Goal: Transaction & Acquisition: Purchase product/service

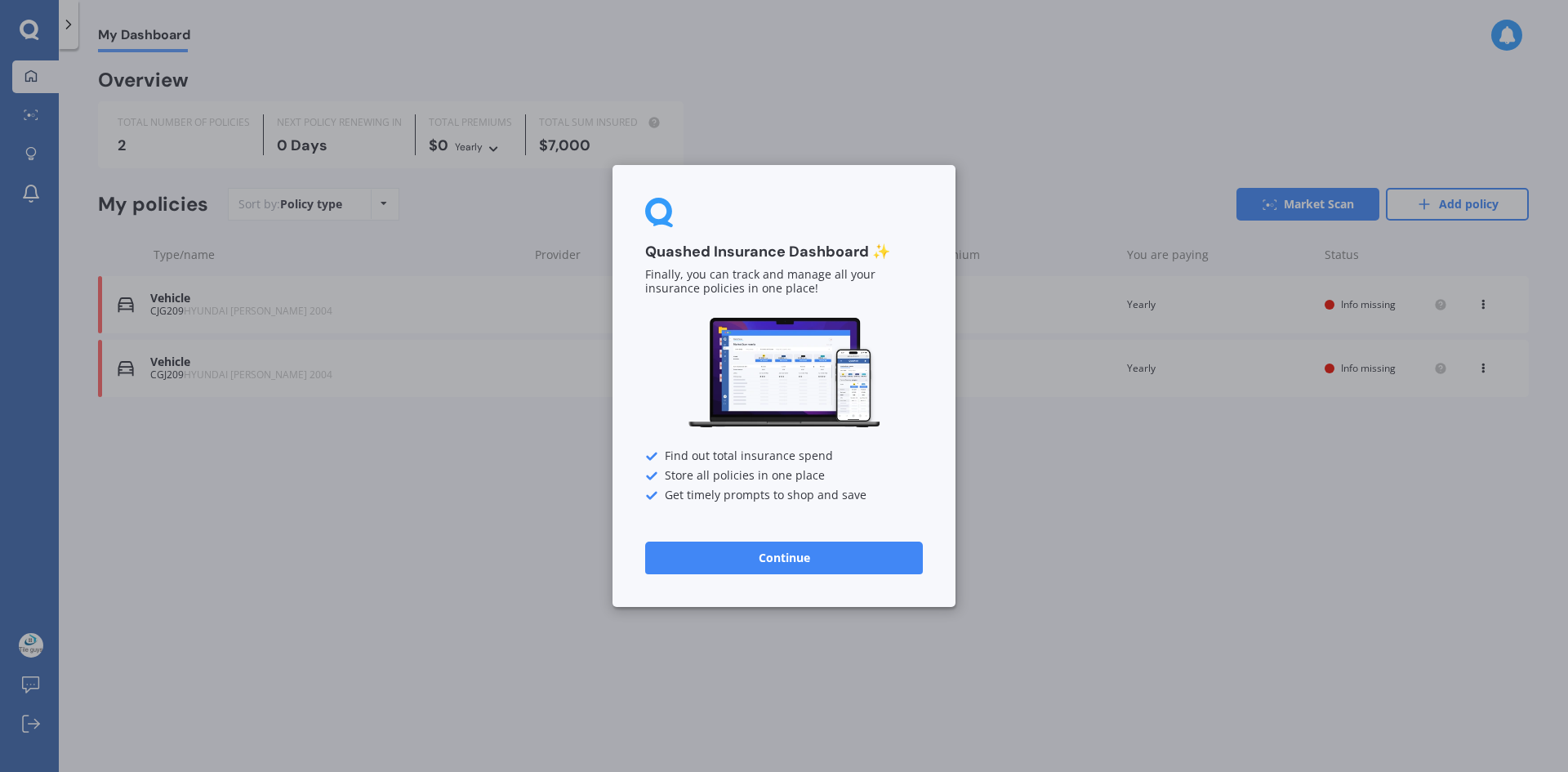
click at [815, 565] on button "Continue" at bounding box center [784, 558] width 278 height 33
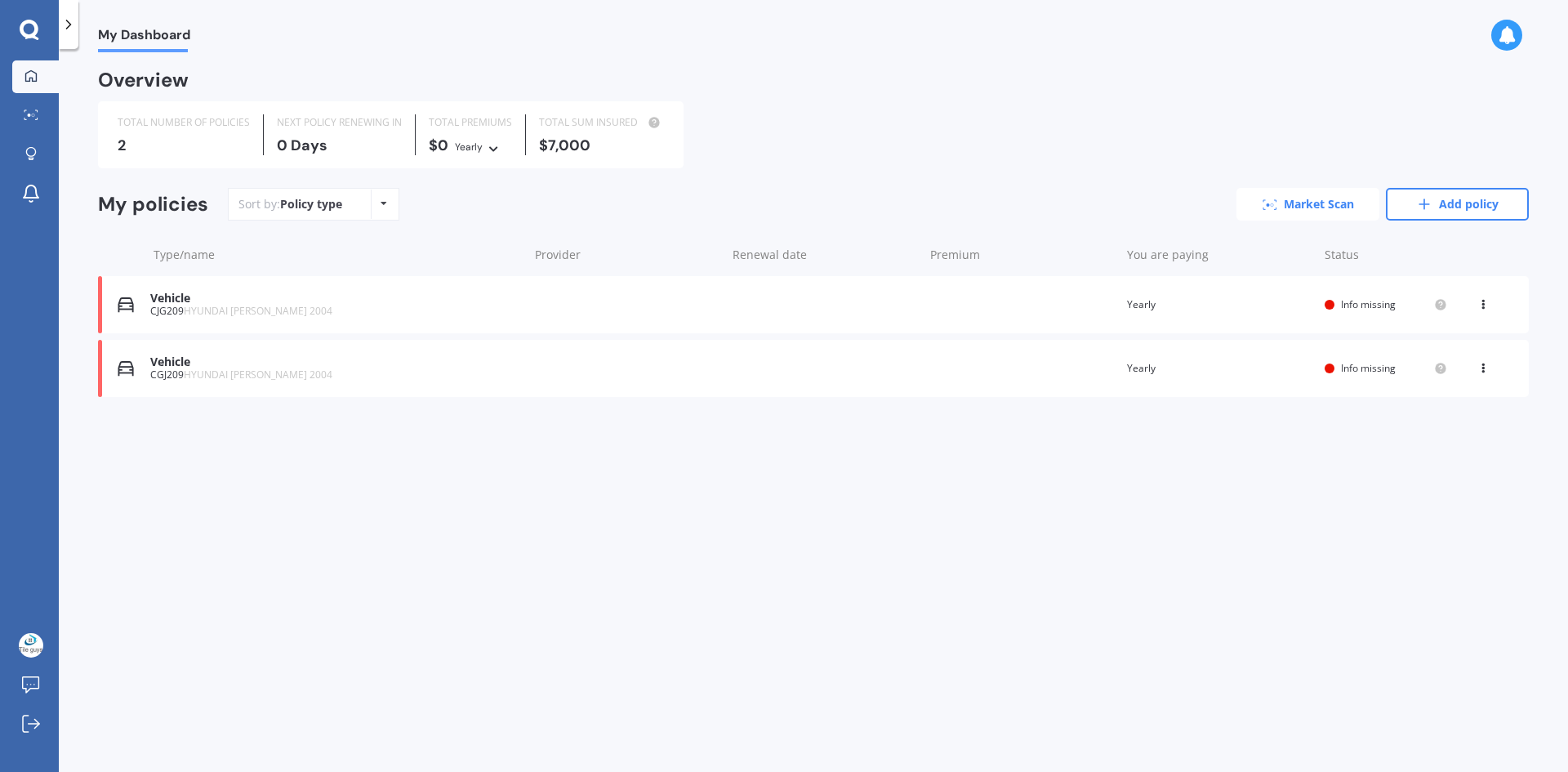
click at [1336, 205] on link "Market Scan" at bounding box center [1307, 205] width 143 height 33
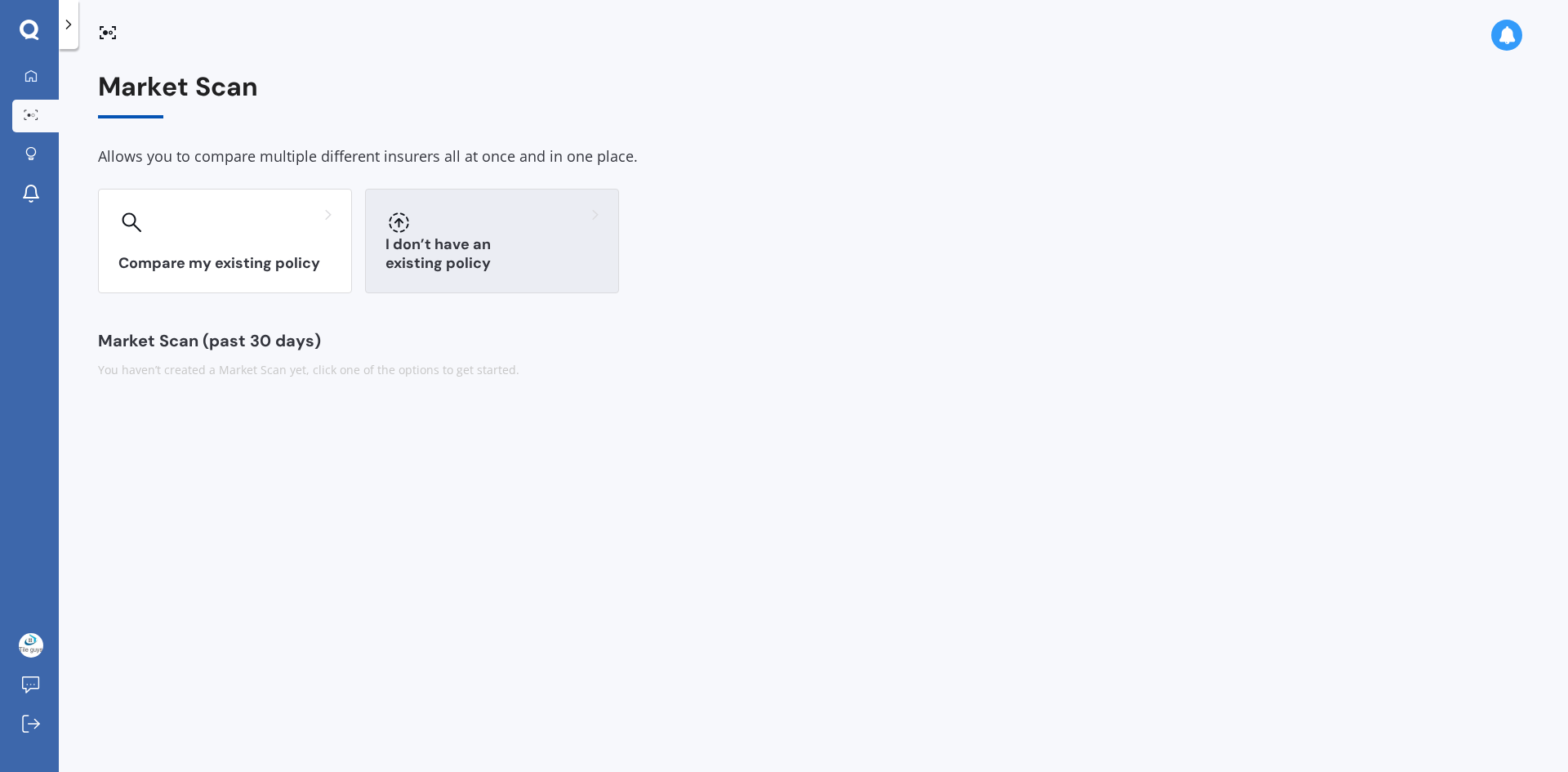
click at [491, 256] on h3 "I don’t have an existing policy" at bounding box center [492, 254] width 213 height 38
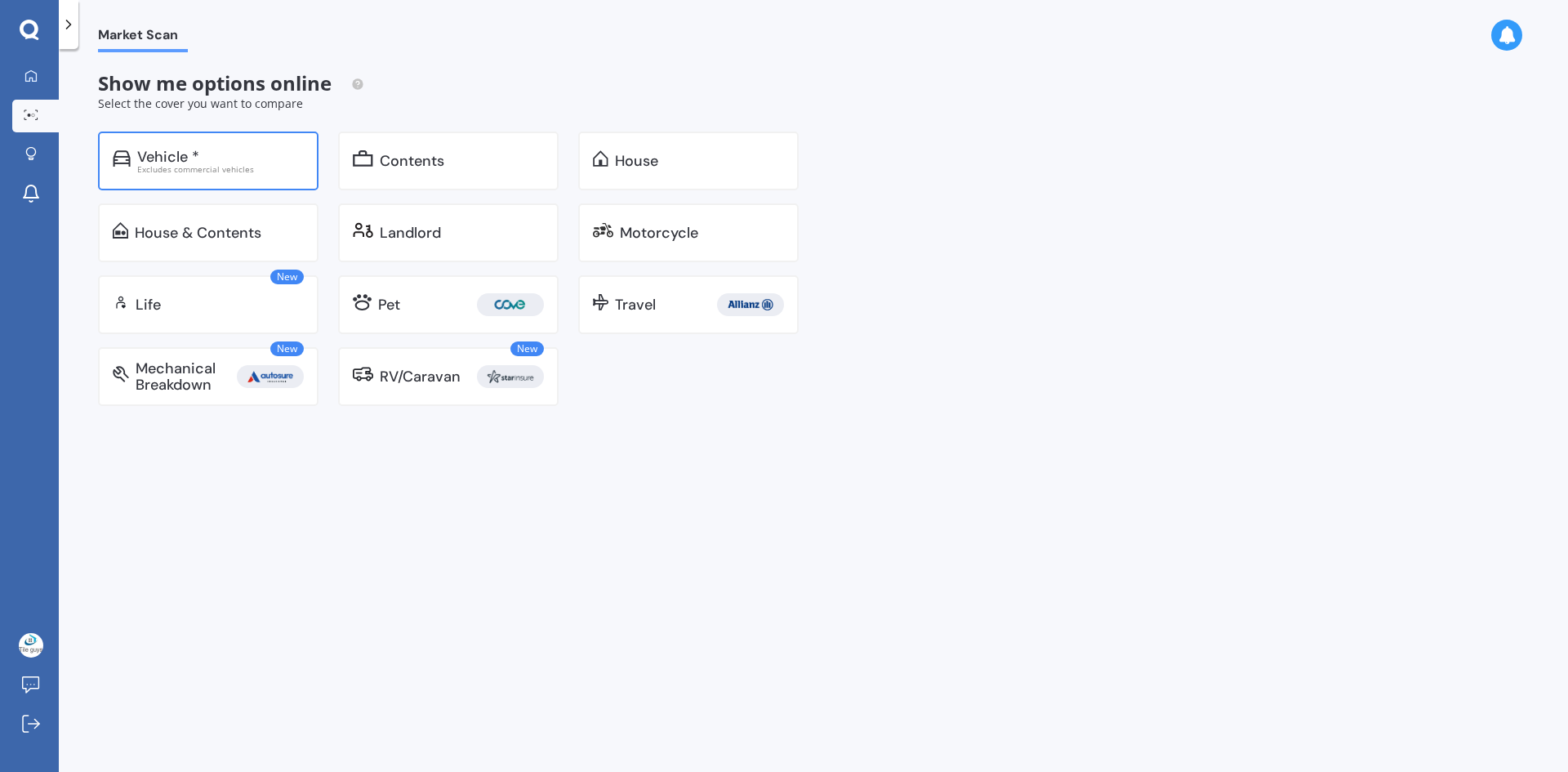
click at [222, 155] on div "Vehicle *" at bounding box center [220, 156] width 167 height 16
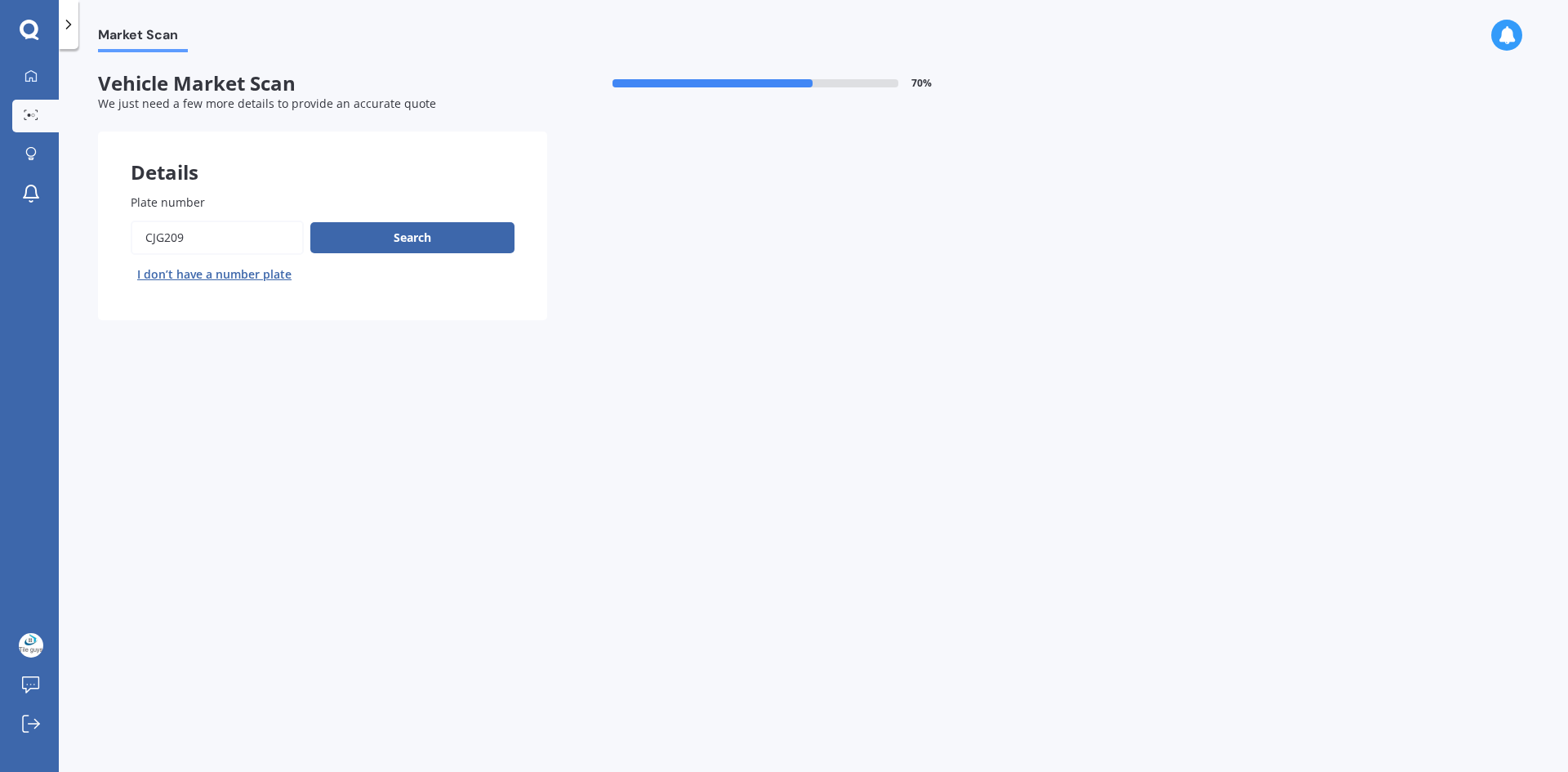
drag, startPoint x: 200, startPoint y: 236, endPoint x: 52, endPoint y: 238, distance: 148.0
click at [52, 238] on div "My Dashboard Market Scan Explore insurance Notifications [PERSON_NAME] Submit f…" at bounding box center [784, 386] width 1568 height 772
click at [250, 278] on button "I don’t have a number plate" at bounding box center [214, 274] width 168 height 26
select select "09"
select select "04"
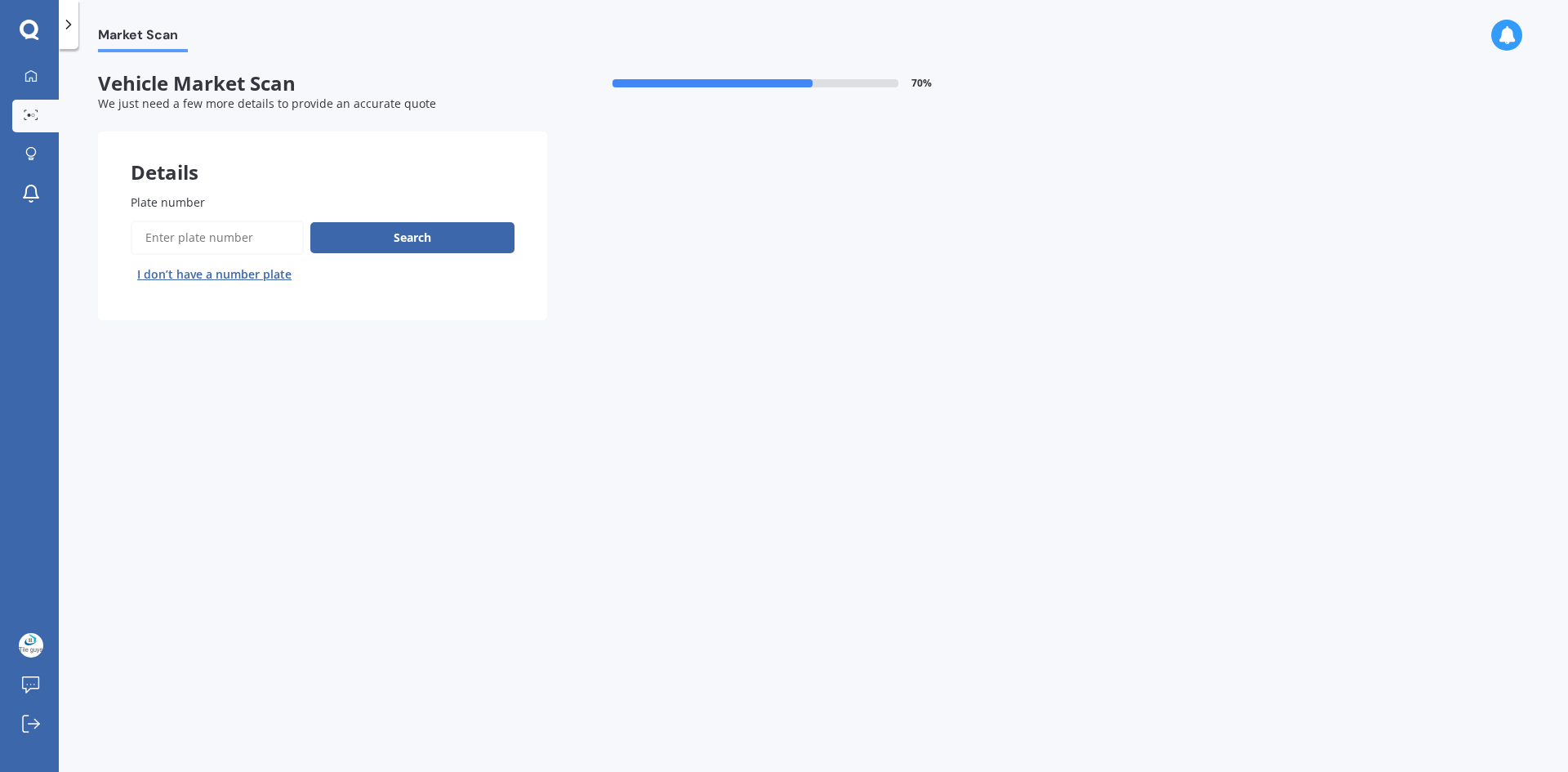
select select "1948"
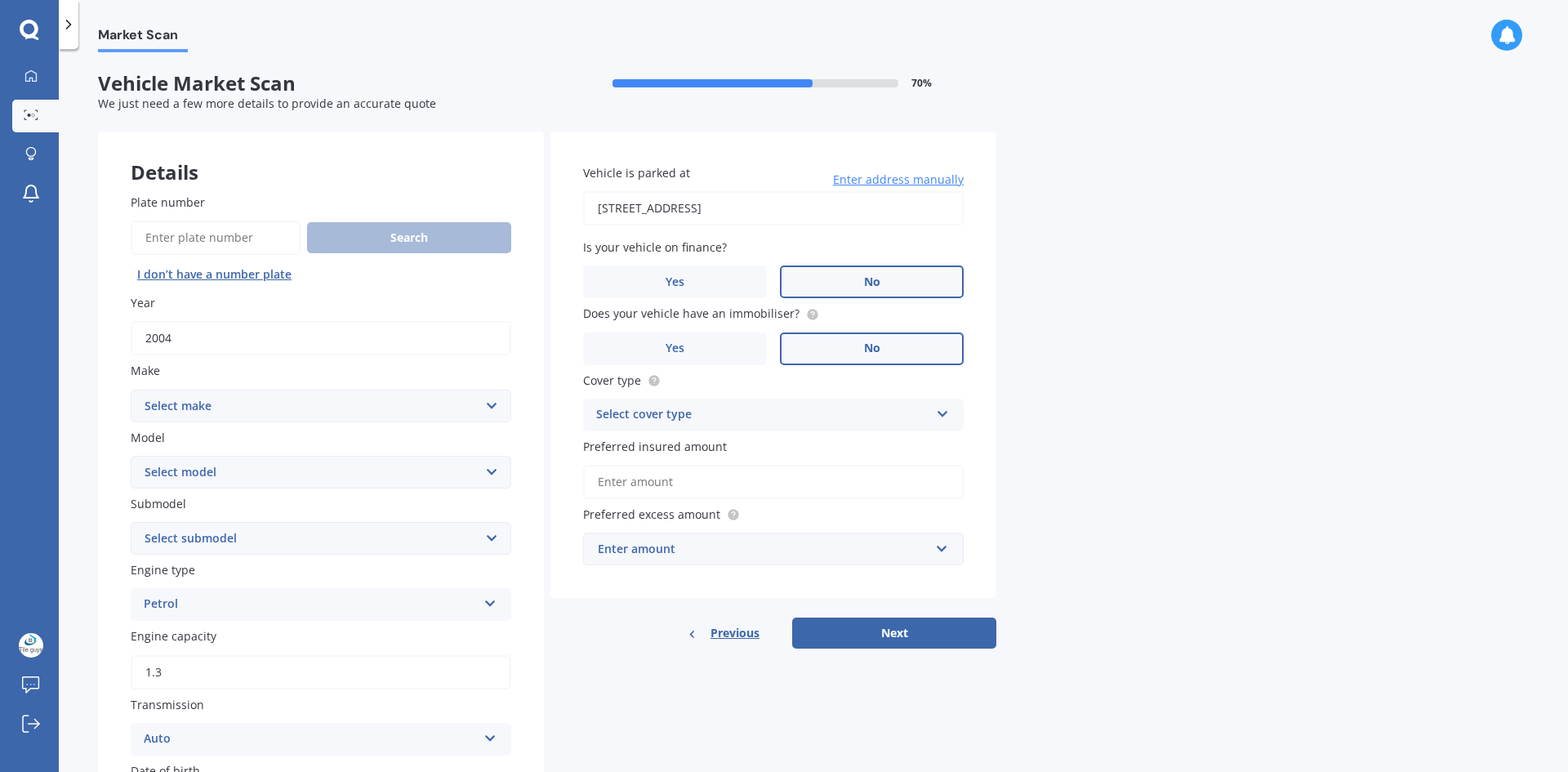
drag, startPoint x: 217, startPoint y: 338, endPoint x: 29, endPoint y: 337, distance: 188.0
click at [29, 337] on div "My Dashboard Market Scan Explore insurance Notifications [PERSON_NAME] Submit f…" at bounding box center [784, 386] width 1568 height 772
type input "2013"
click at [723, 418] on div "Select cover type" at bounding box center [762, 415] width 333 height 19
click at [667, 444] on span "Comprehensive" at bounding box center [641, 447] width 87 height 15
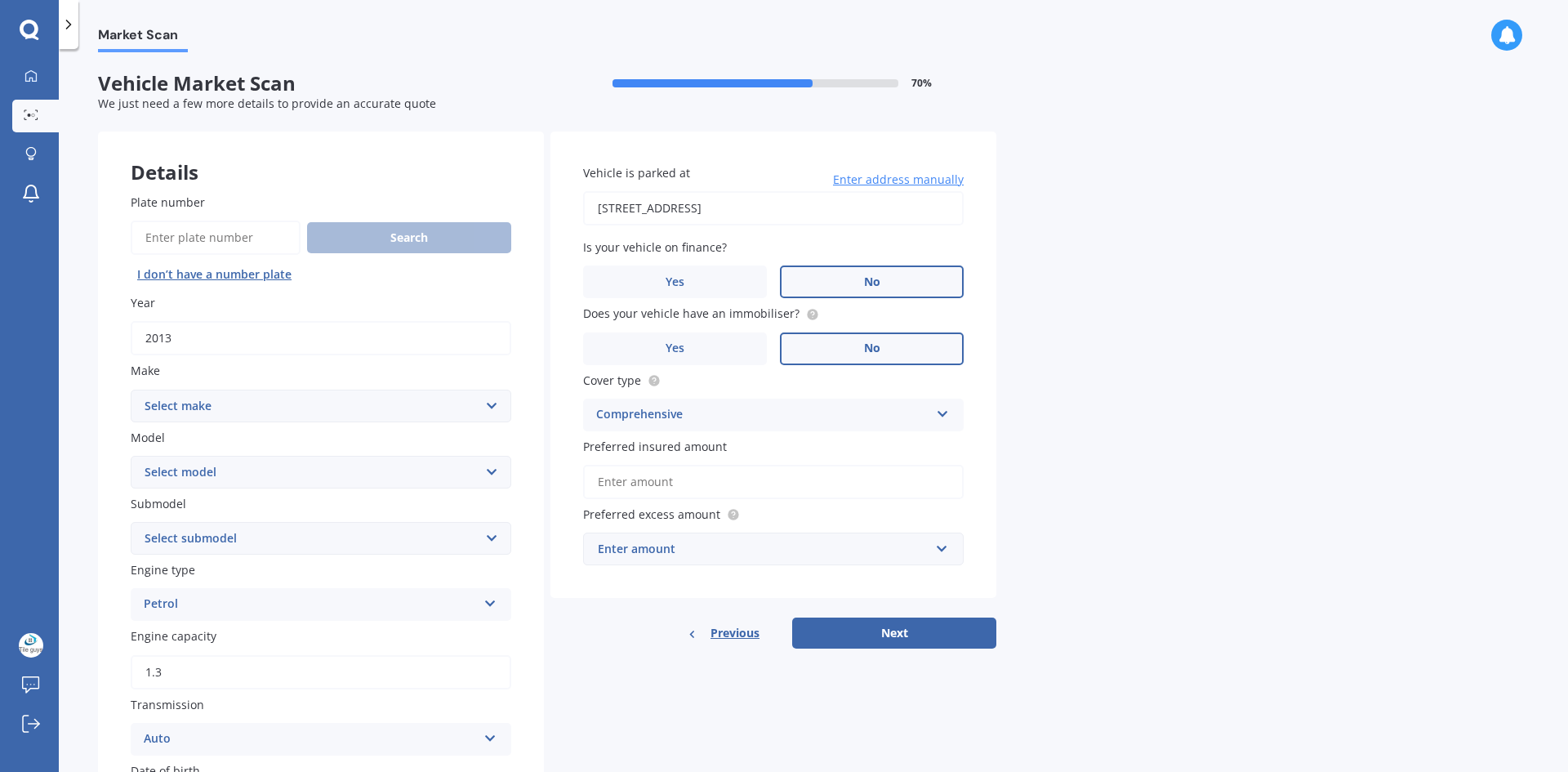
click at [256, 400] on select "Select make AC ALFA ROMEO ASTON MARTIN AUDI AUSTIN BEDFORD Bentley BMW BYD CADI…" at bounding box center [320, 406] width 380 height 33
select select "KIA"
click at [130, 390] on select "Select make AC ALFA ROMEO ASTON MARTIN AUDI AUSTIN BEDFORD Bentley BMW BYD CADI…" at bounding box center [320, 406] width 380 height 33
click at [233, 466] on select "Select model Carens Carnival CERATO Ceres Credos EV6 K2900 Magentis Mentor Niro…" at bounding box center [320, 472] width 380 height 33
select select "CERATO"
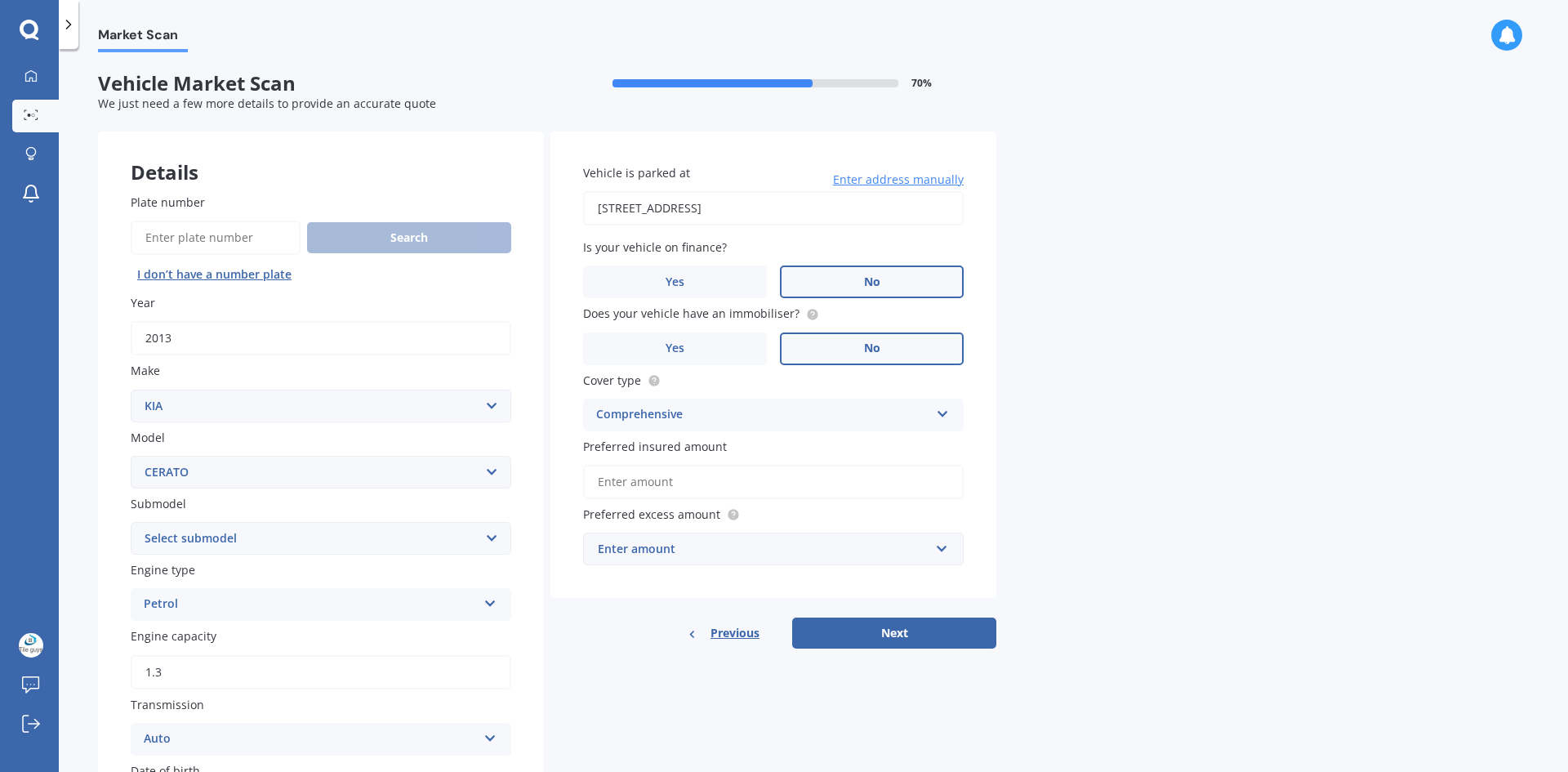
click at [130, 455] on select "Select model Carens Carnival CERATO Ceres Credos EV6 K2900 Magentis Mentor Niro…" at bounding box center [320, 472] width 380 height 33
click at [226, 548] on select "Select submodel (All) EX GT 1.6PT/7AM Limited LX Hatch" at bounding box center [320, 538] width 380 height 33
click at [130, 522] on select "Select submodel (All) EX GT 1.6PT/7AM Limited LX Hatch" at bounding box center [320, 538] width 380 height 33
click at [239, 537] on select "Select submodel (All) EX GT 1.6PT/7AM Limited LX Hatch" at bounding box center [320, 538] width 380 height 33
click at [130, 522] on select "Select submodel (All) EX GT 1.6PT/7AM Limited LX Hatch" at bounding box center [320, 538] width 380 height 33
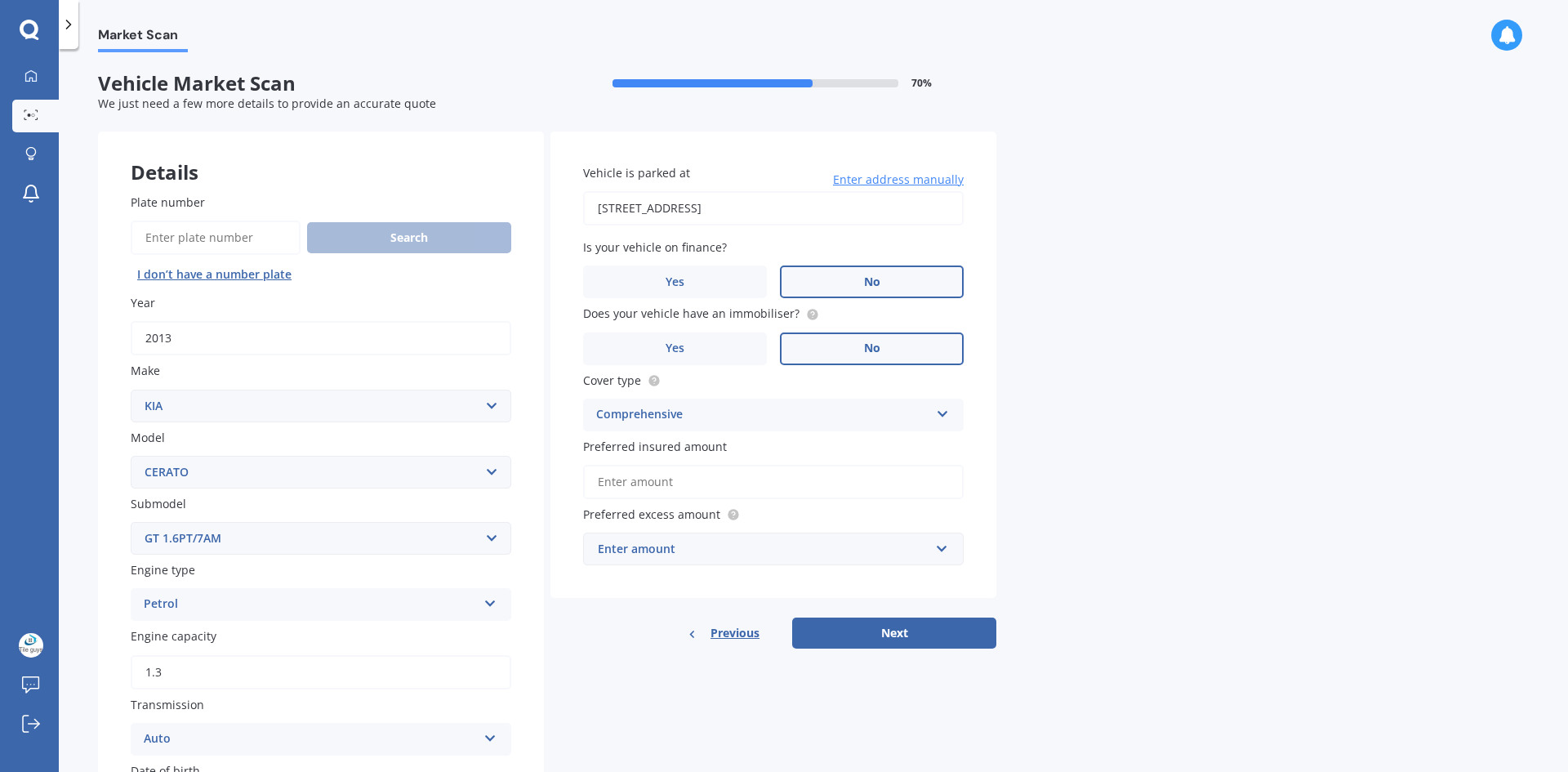
click at [228, 535] on select "Select submodel (All) EX GT 1.6PT/7AM Limited LX Hatch" at bounding box center [320, 538] width 380 height 33
select select "LIMITED"
click at [130, 522] on select "Select submodel (All) EX GT 1.6PT/7AM Limited LX Hatch" at bounding box center [320, 538] width 380 height 33
click at [206, 676] on input "1.3" at bounding box center [320, 673] width 380 height 35
drag, startPoint x: 203, startPoint y: 674, endPoint x: 24, endPoint y: 672, distance: 179.0
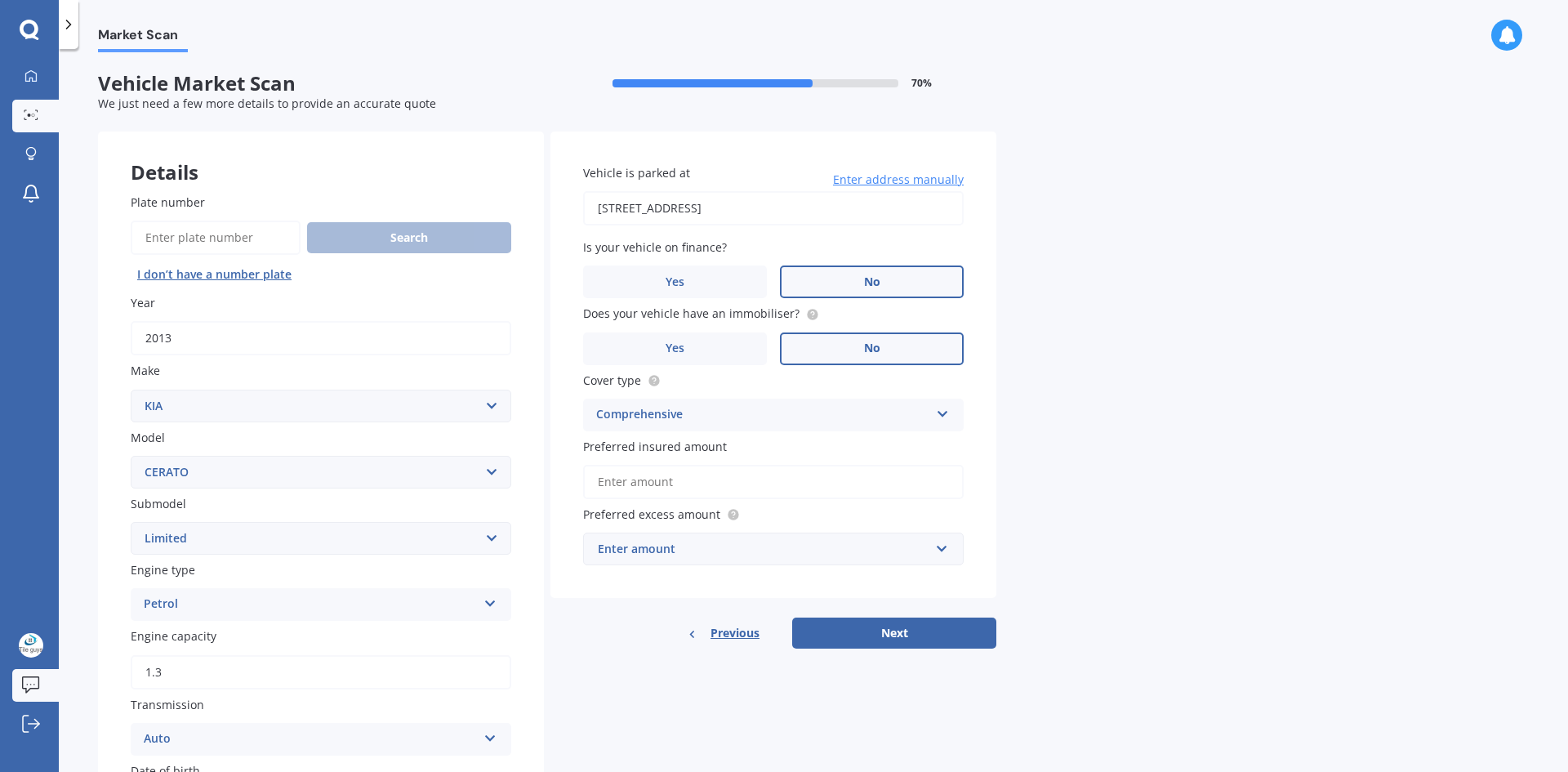
click at [26, 673] on div "My Dashboard Market Scan Explore insurance Notifications Pam Harrison Submit fe…" at bounding box center [784, 386] width 1568 height 772
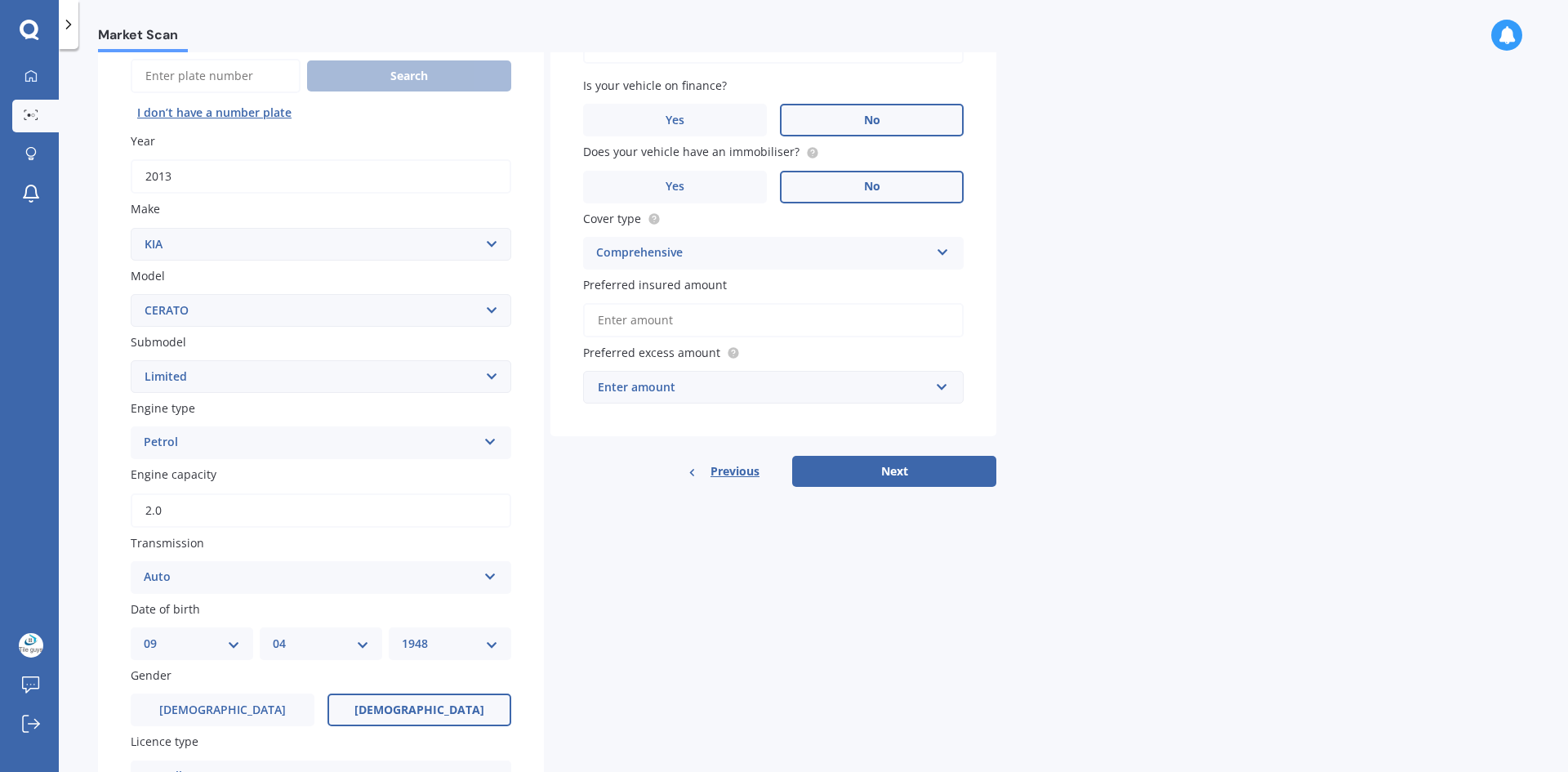
scroll to position [163, 0]
type input "2.0"
click at [220, 640] on select "DD 01 02 03 04 05 06 07 08 09 10 11 12 13 14 15 16 17 18 19 20 21 22 23 24 25 2…" at bounding box center [192, 642] width 96 height 18
select select "25"
click at [144, 633] on select "DD 01 02 03 04 05 06 07 08 09 10 11 12 13 14 15 16 17 18 19 20 21 22 23 24 25 2…" at bounding box center [192, 642] width 96 height 18
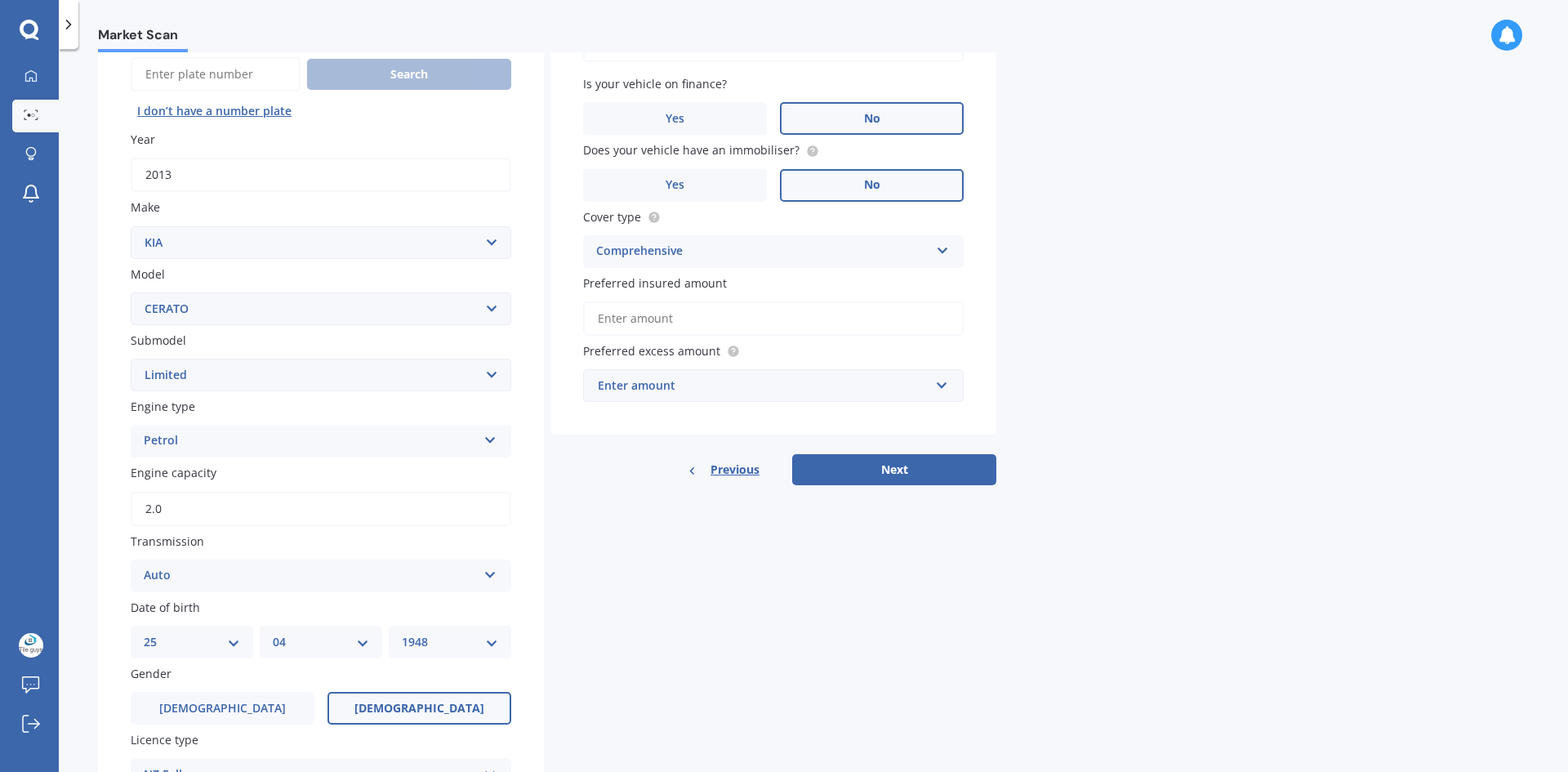
click at [300, 643] on select "MM 01 02 03 04 05 06 07 08 09 10 11 12" at bounding box center [321, 642] width 96 height 18
select select "12"
click at [273, 633] on select "MM 01 02 03 04 05 06 07 08 09 10 11 12" at bounding box center [321, 642] width 96 height 18
click at [476, 641] on select "YYYY 2025 2024 2023 2022 2021 2020 2019 2018 2017 2016 2015 2014 2013 2012 2011…" at bounding box center [450, 642] width 96 height 18
select select "1981"
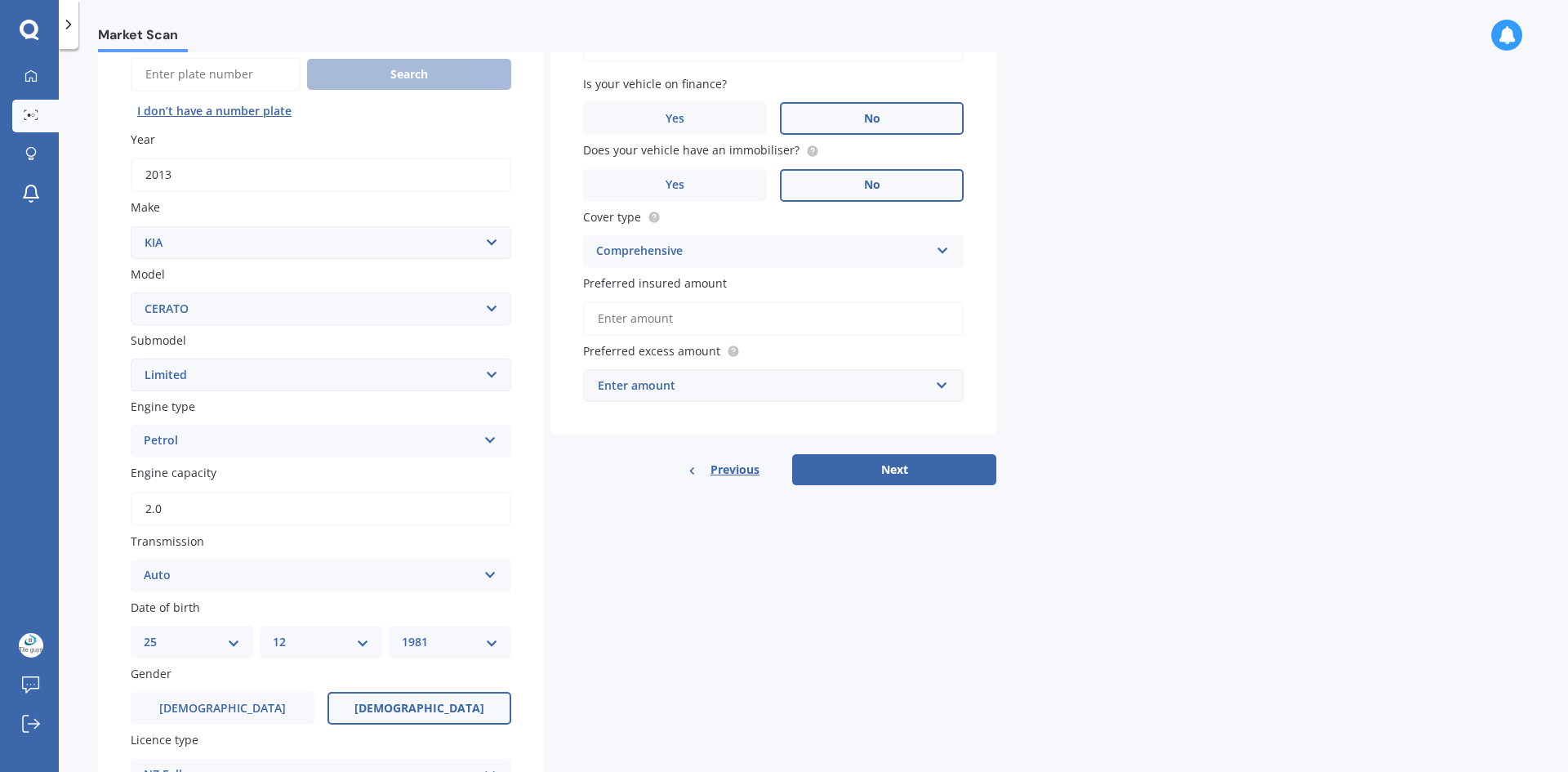
click at [401, 633] on select "YYYY 2025 2024 2023 2022 2021 2020 2019 2018 2017 2016 2015 2014 2013 2012 2011…" at bounding box center [450, 642] width 96 height 18
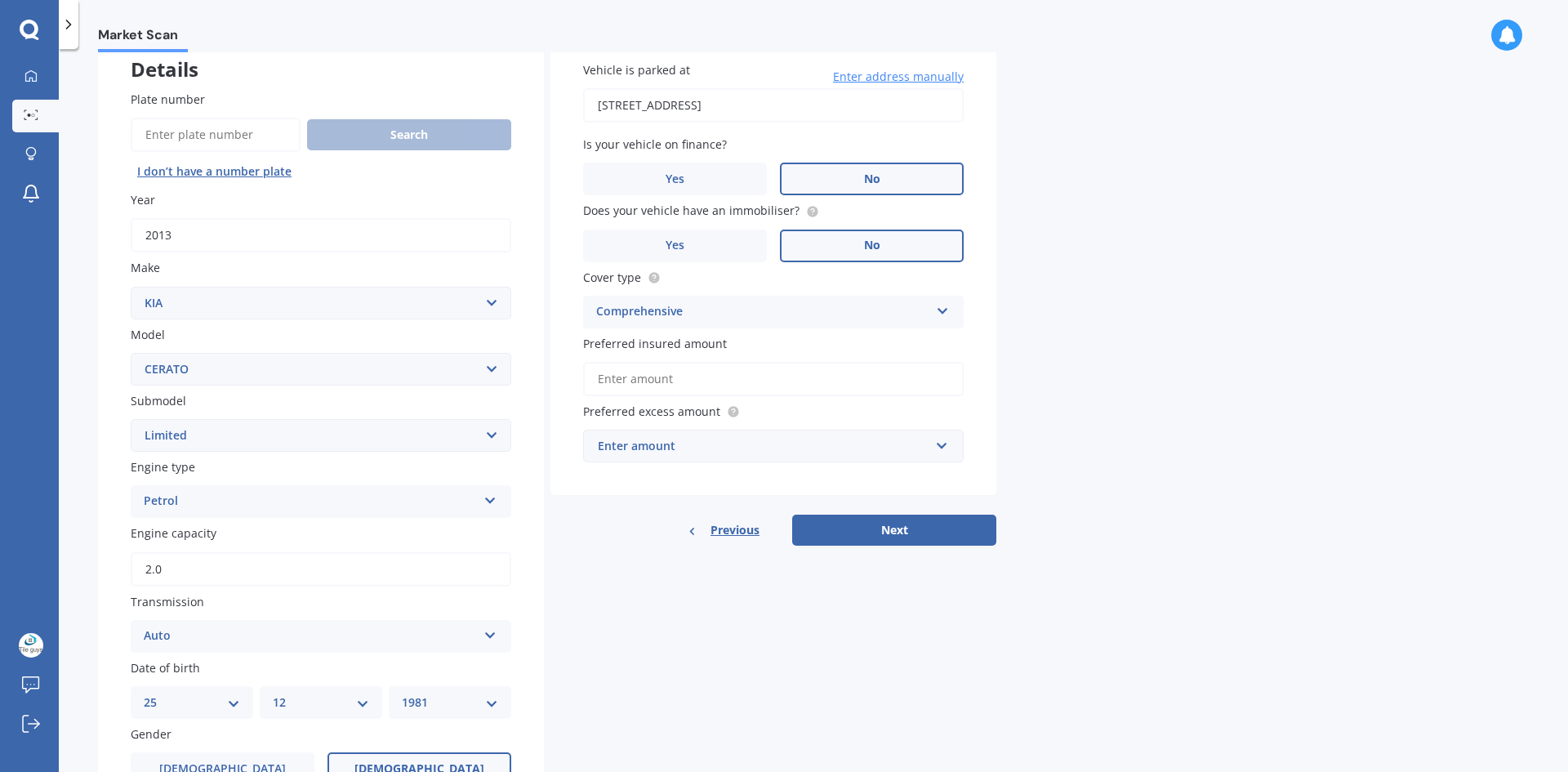
scroll to position [0, 0]
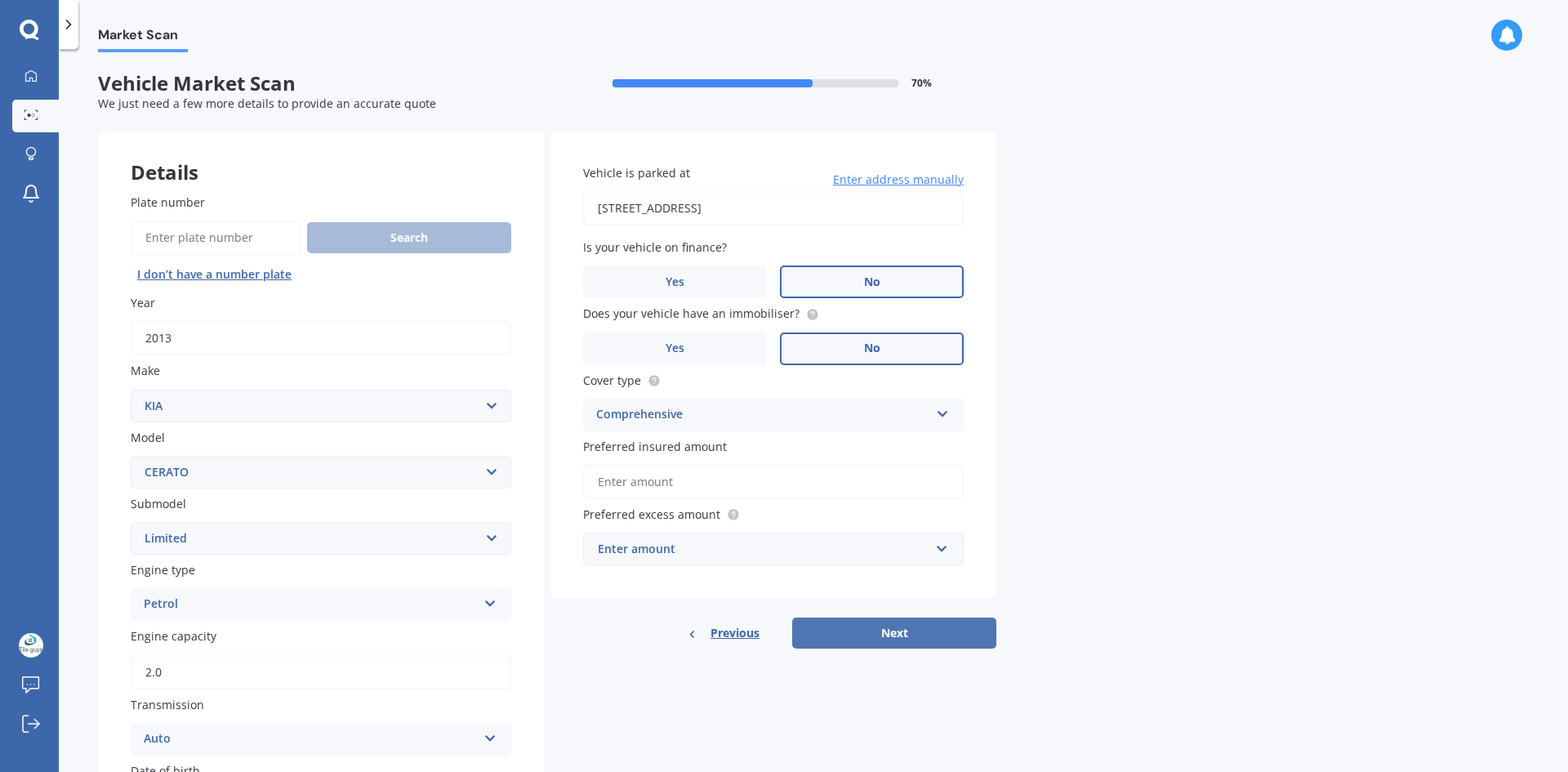
click at [869, 634] on button "Next" at bounding box center [894, 633] width 205 height 31
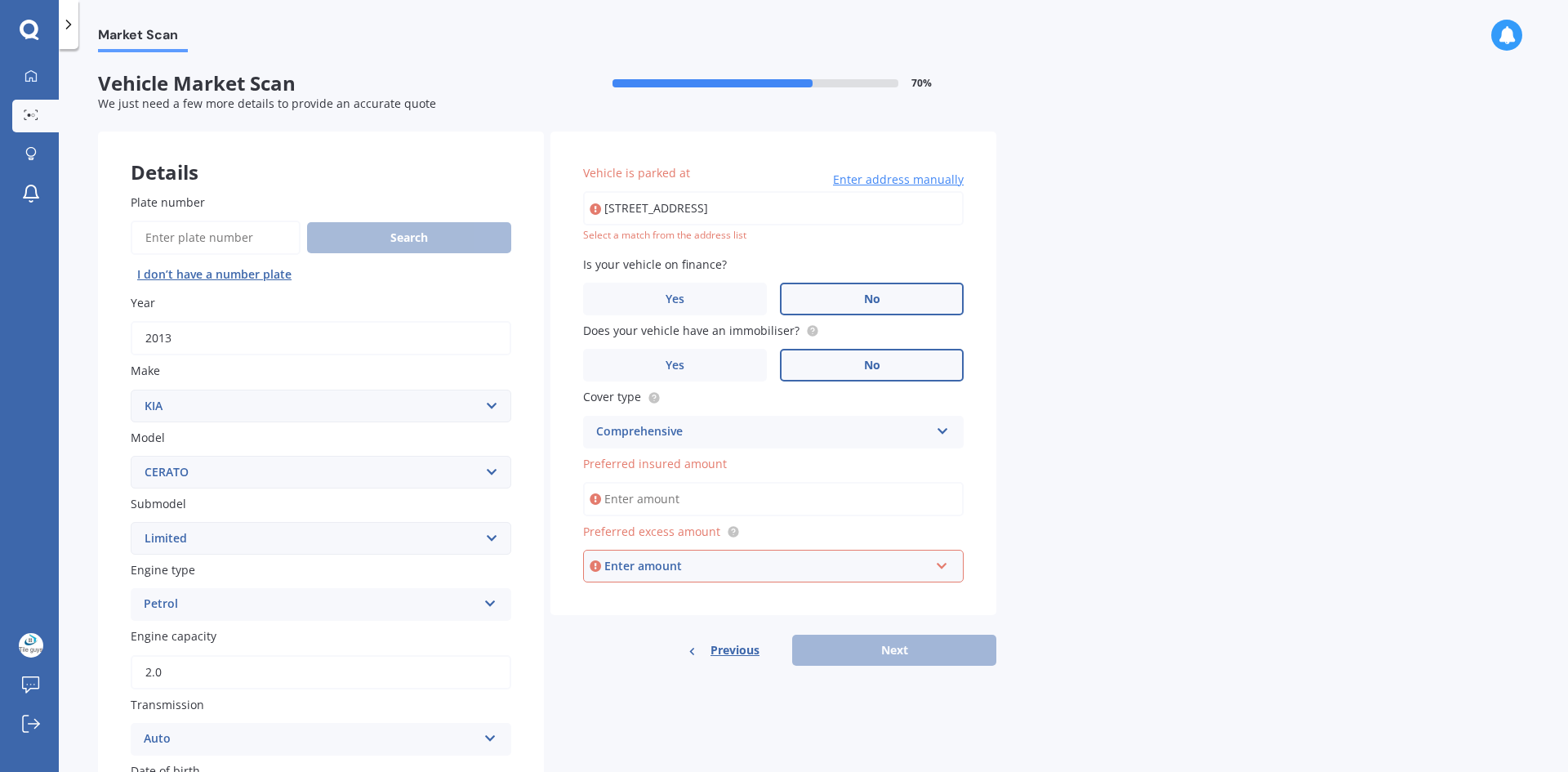
click at [704, 497] on input "Preferred insured amount" at bounding box center [773, 499] width 380 height 35
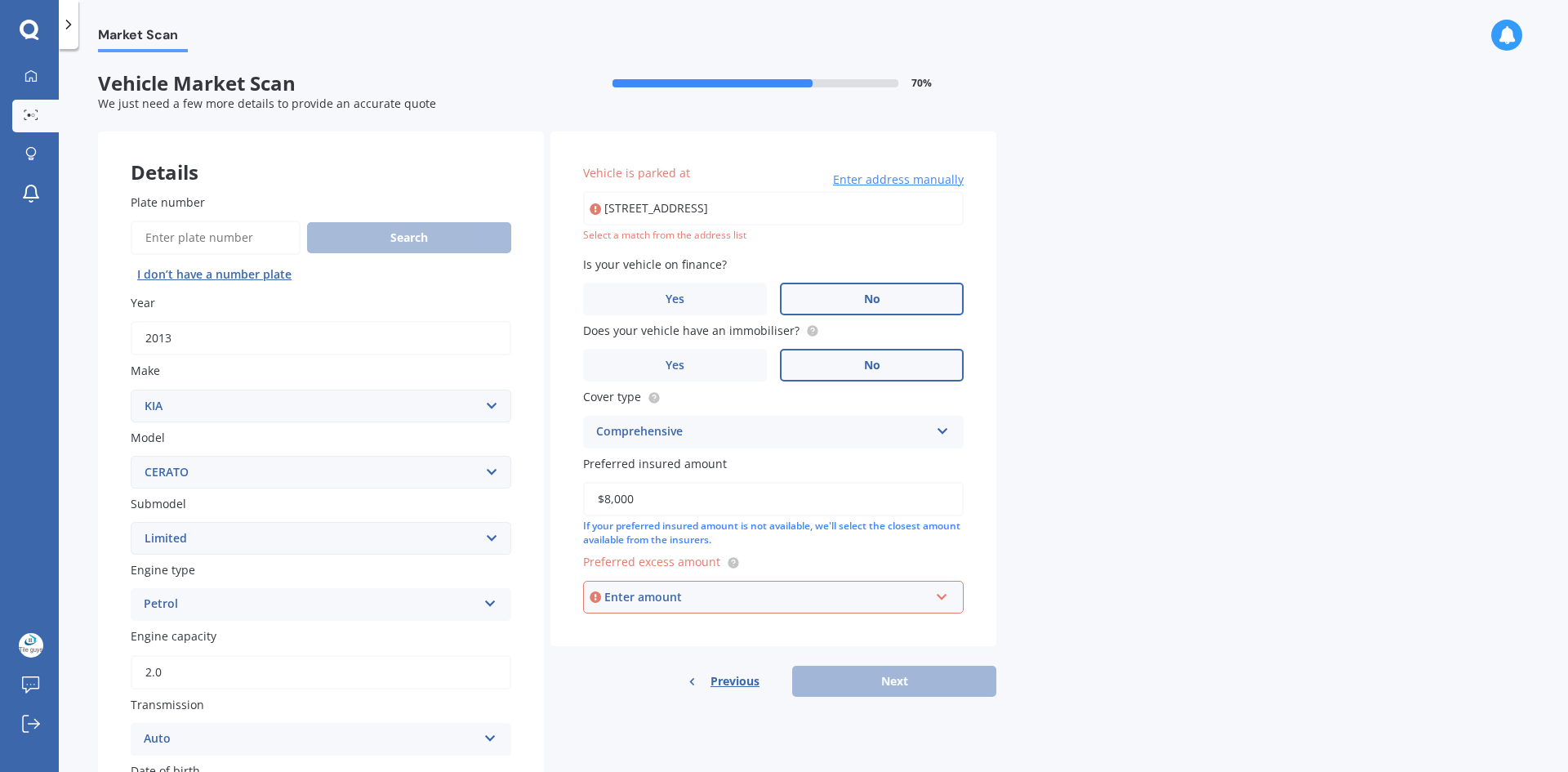
type input "$8,000"
click at [737, 607] on input "text" at bounding box center [767, 597] width 366 height 31
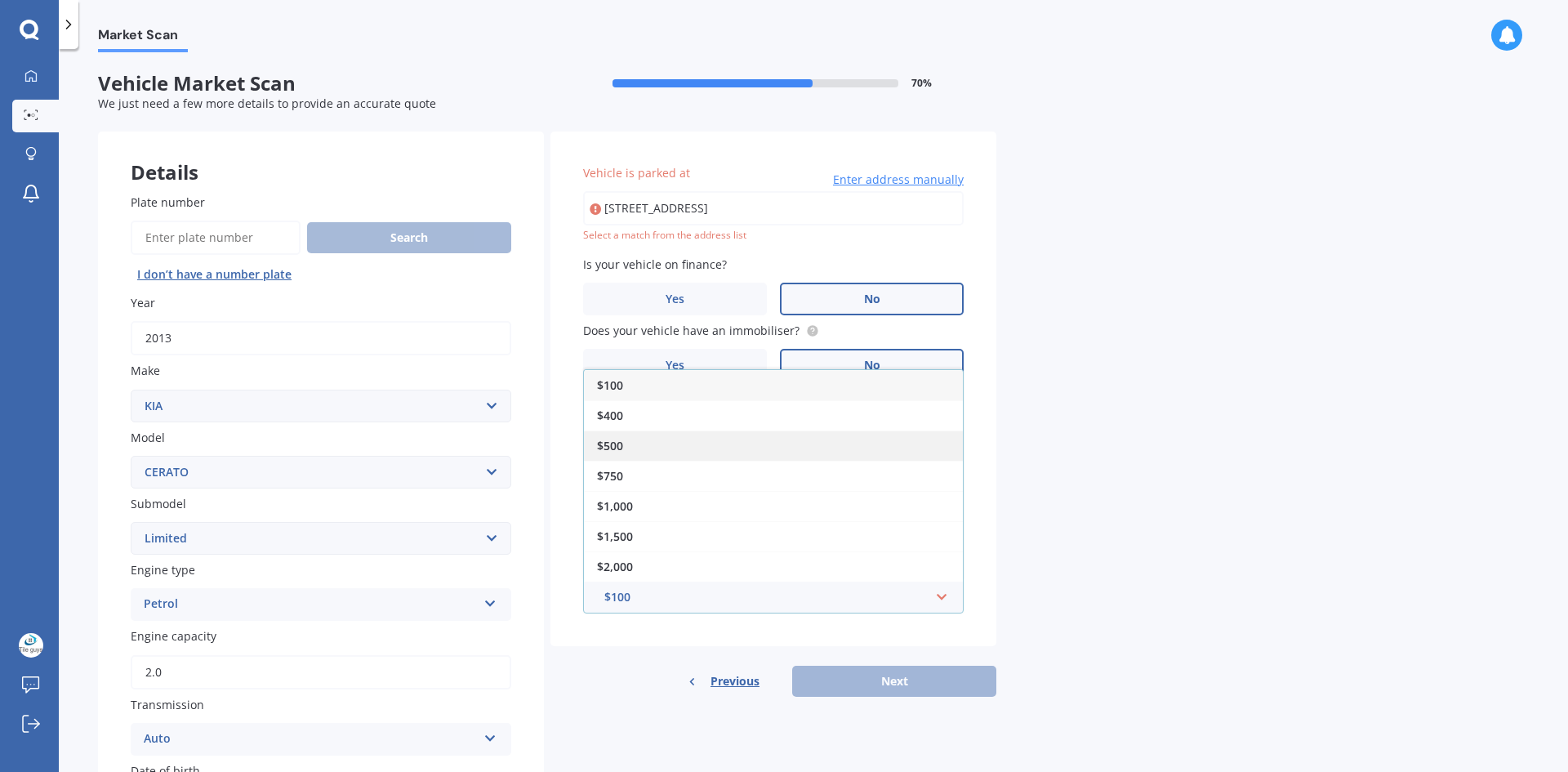
click at [654, 442] on div "$500" at bounding box center [773, 445] width 379 height 30
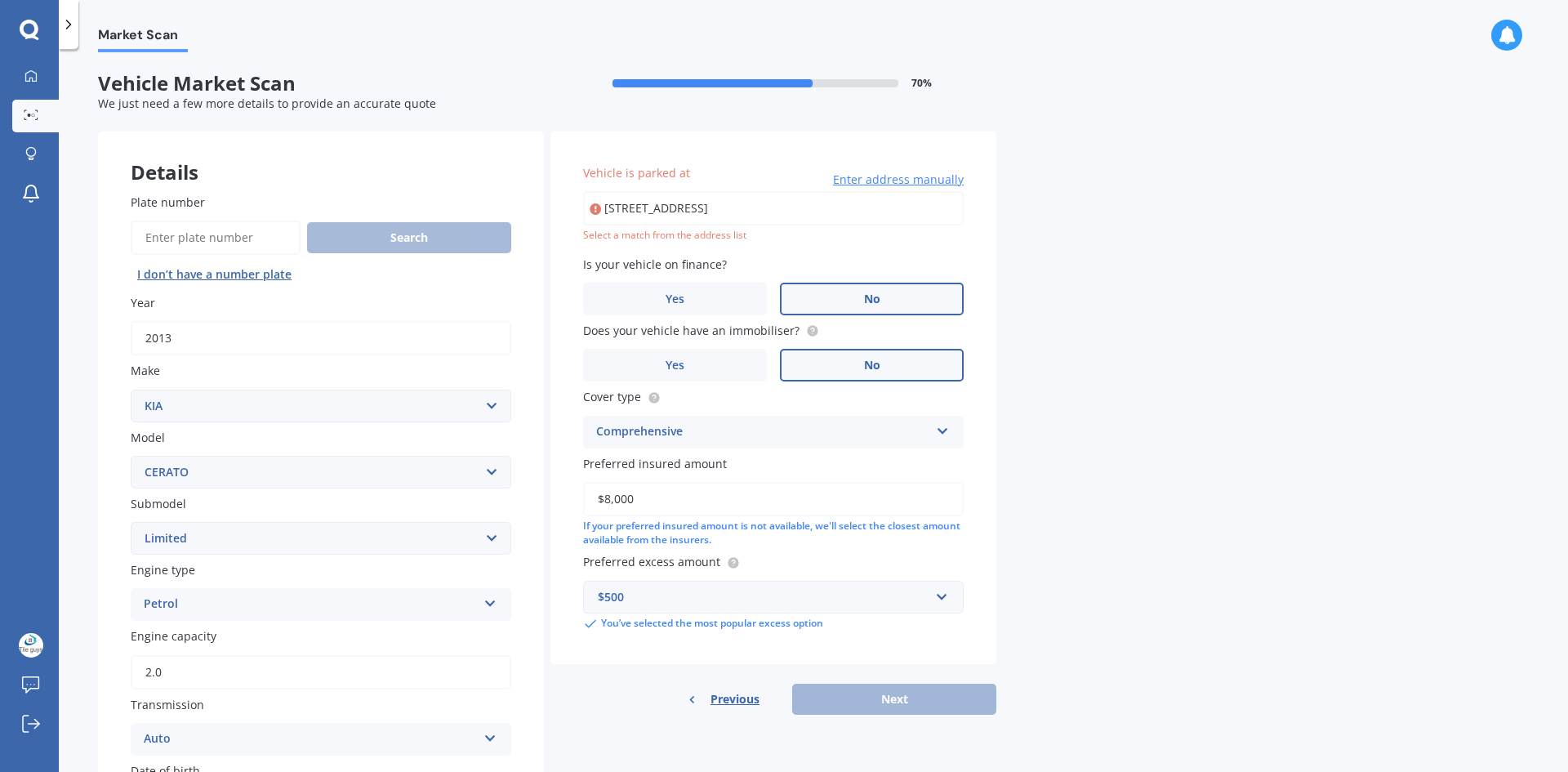
click at [794, 215] on input "464 Tauwhare Road, Matangi 3284" at bounding box center [773, 208] width 380 height 35
type input "464 Tauwhare Road, Matangi 3284"
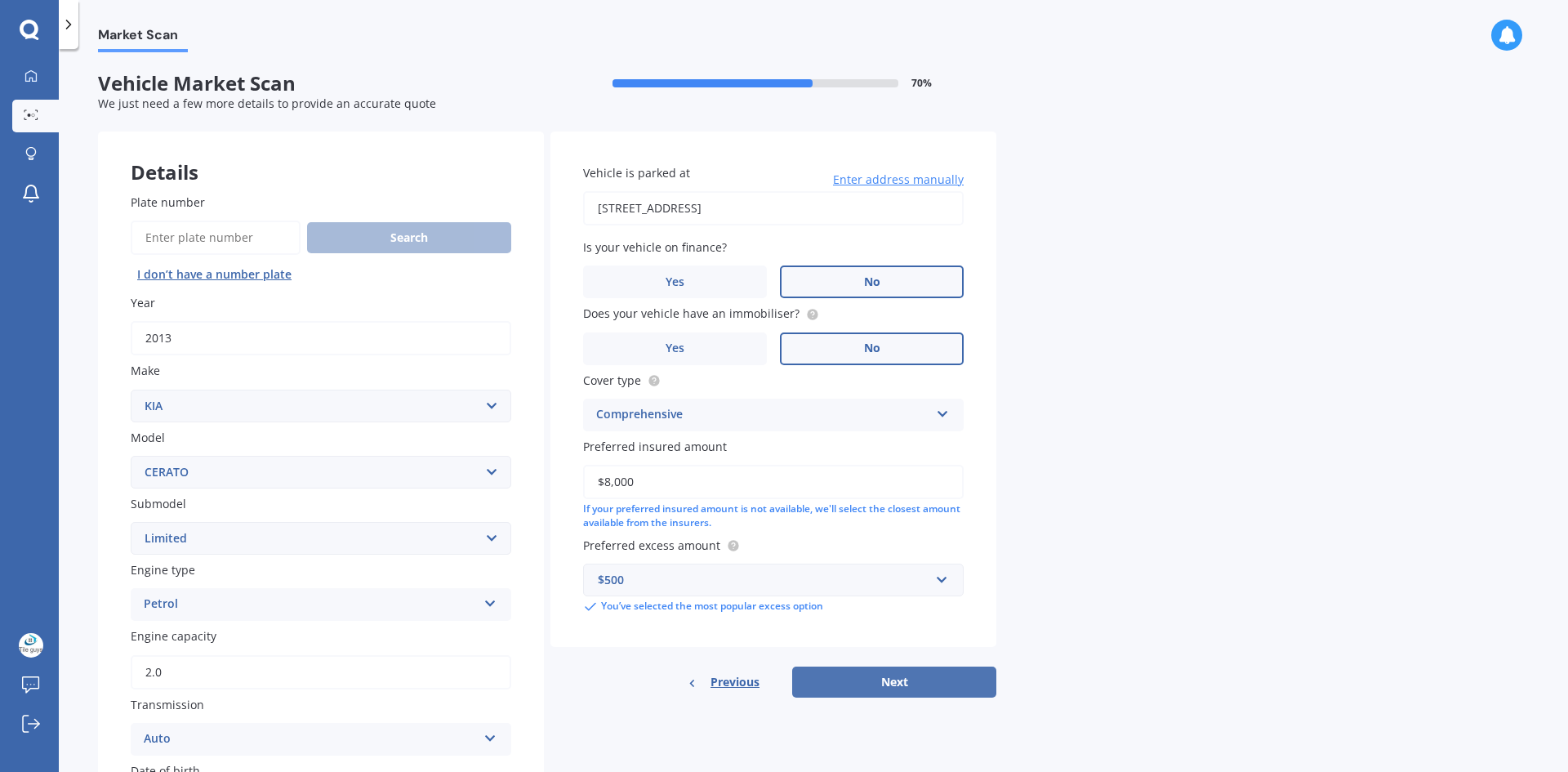
click at [933, 678] on button "Next" at bounding box center [894, 682] width 205 height 31
select select "25"
select select "12"
select select "1981"
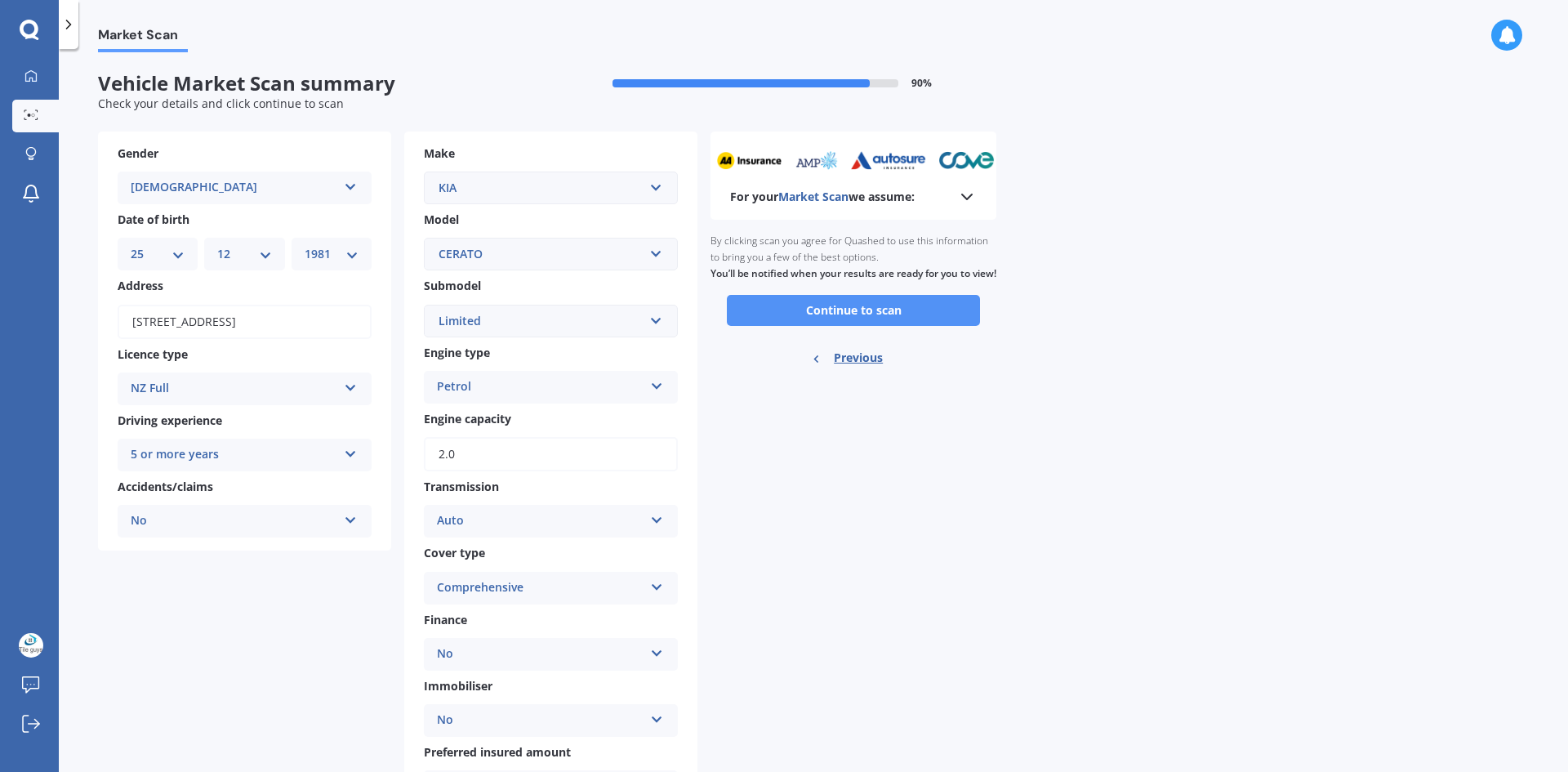
click at [888, 319] on button "Continue to scan" at bounding box center [853, 311] width 253 height 31
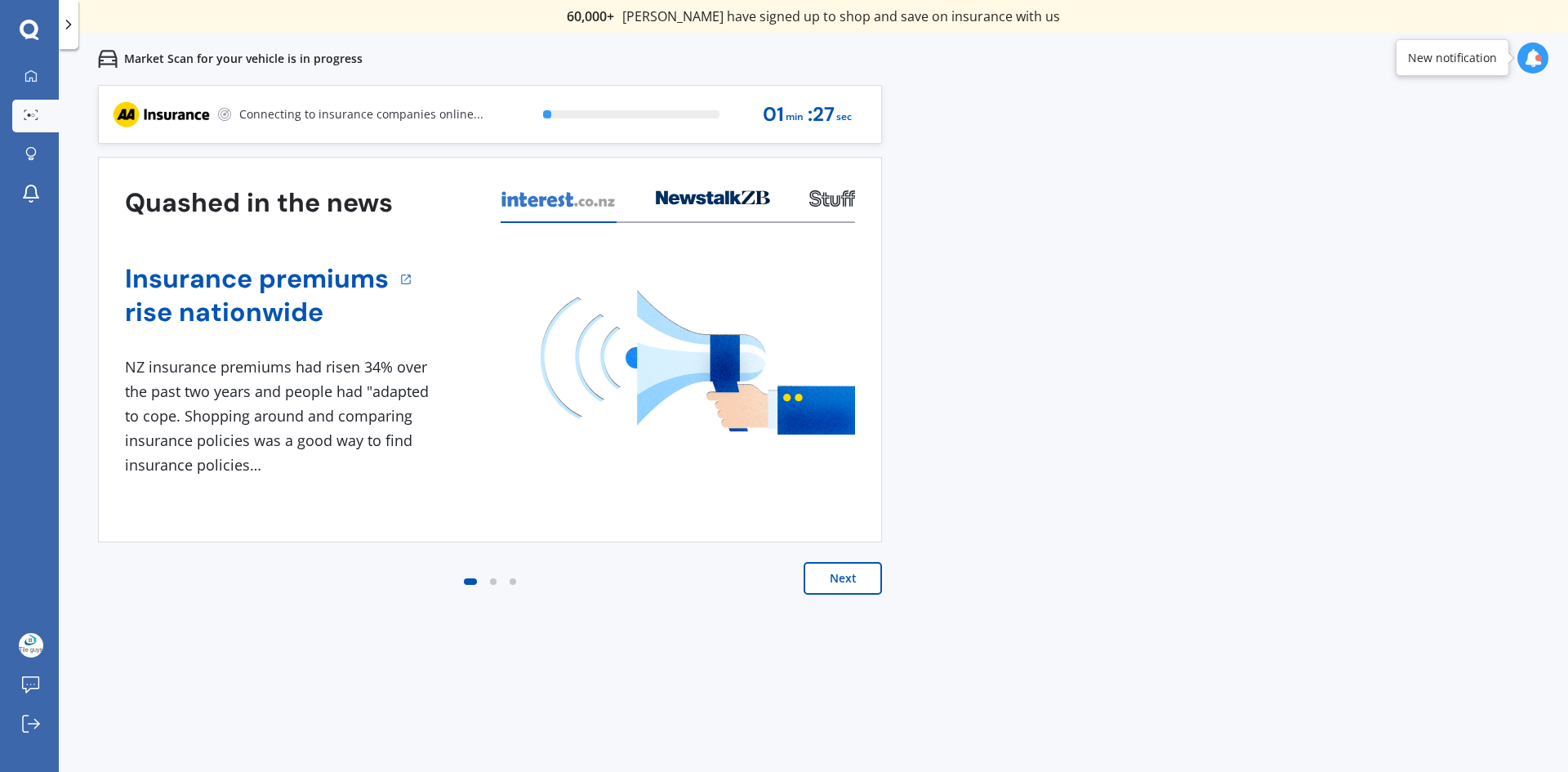
click at [784, 605] on div "Next" at bounding box center [490, 594] width 784 height 66
click at [854, 577] on button "Next" at bounding box center [842, 578] width 78 height 33
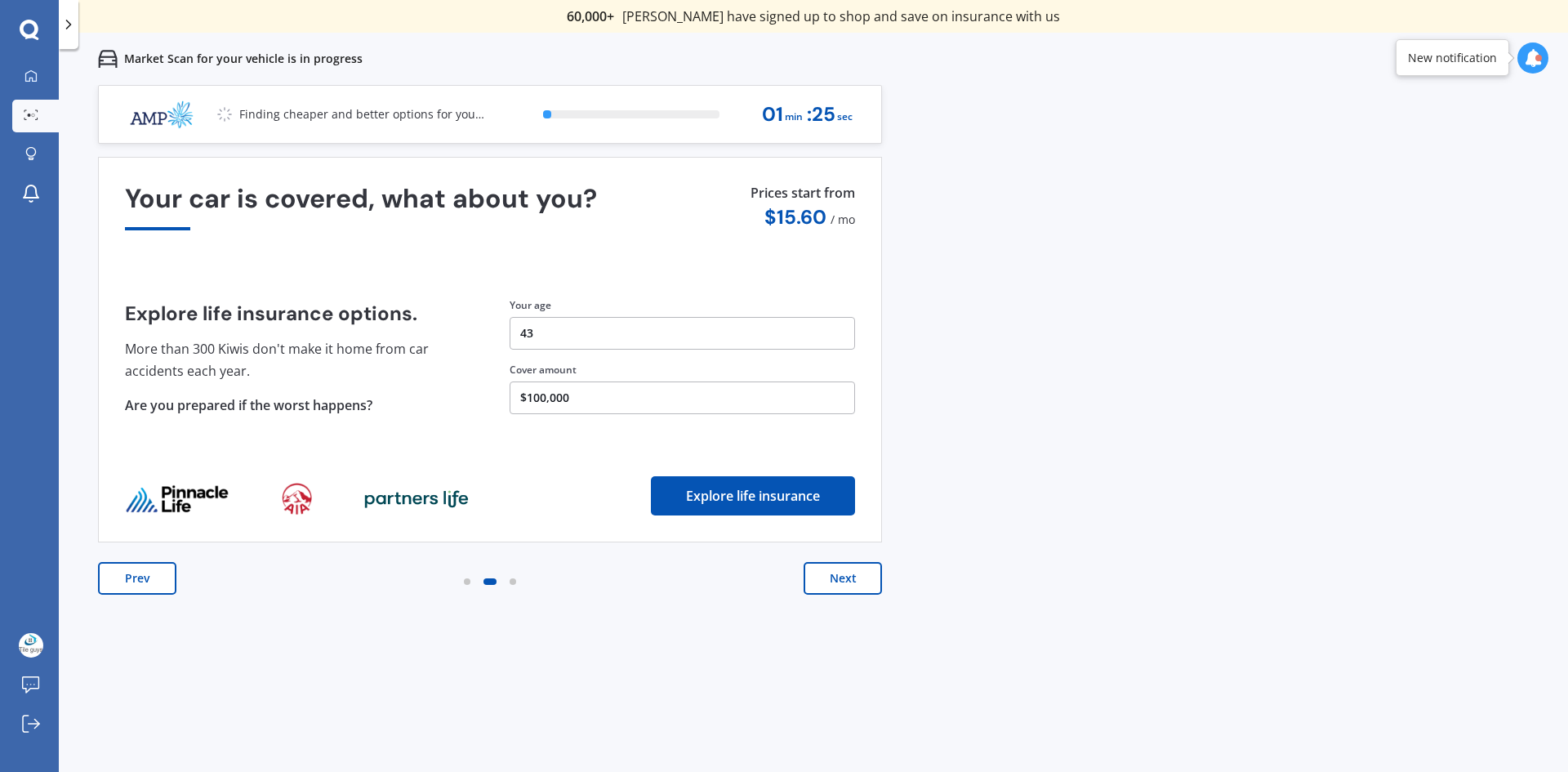
click at [836, 577] on button "Next" at bounding box center [842, 578] width 78 height 33
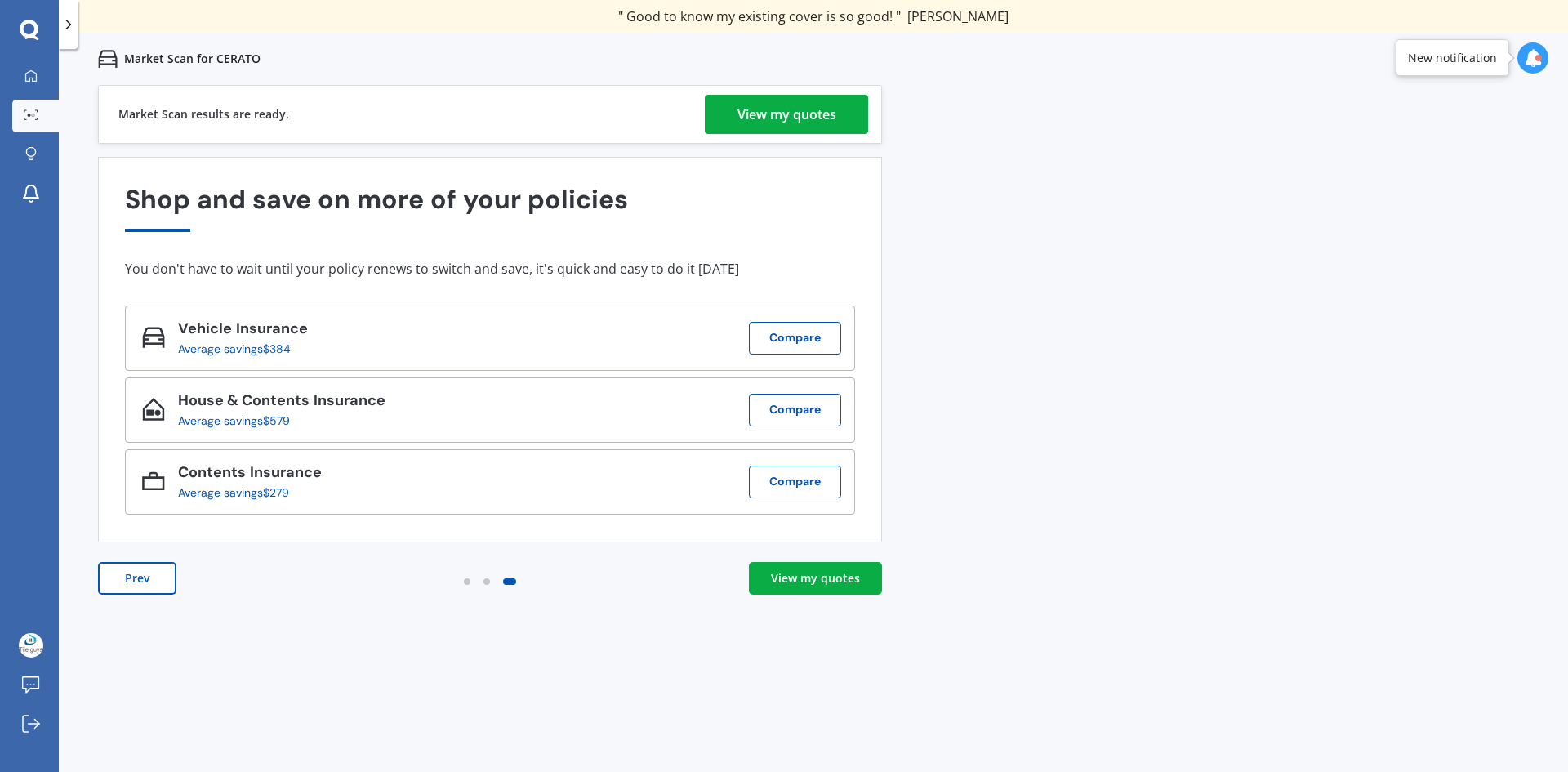
click at [804, 105] on div "View my quotes" at bounding box center [786, 114] width 98 height 40
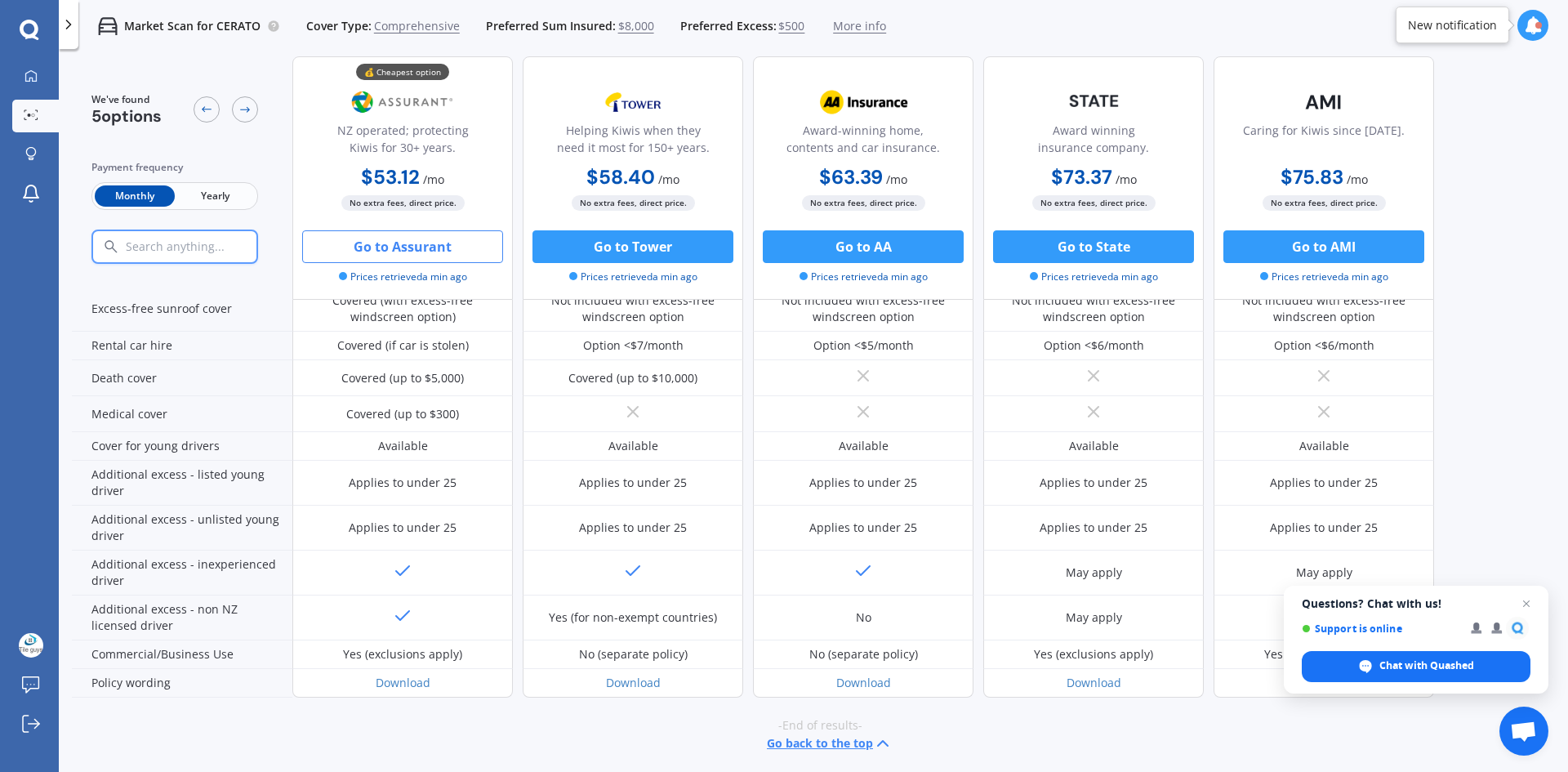
scroll to position [657, 0]
click at [386, 252] on button "Go to Assurant" at bounding box center [402, 247] width 201 height 33
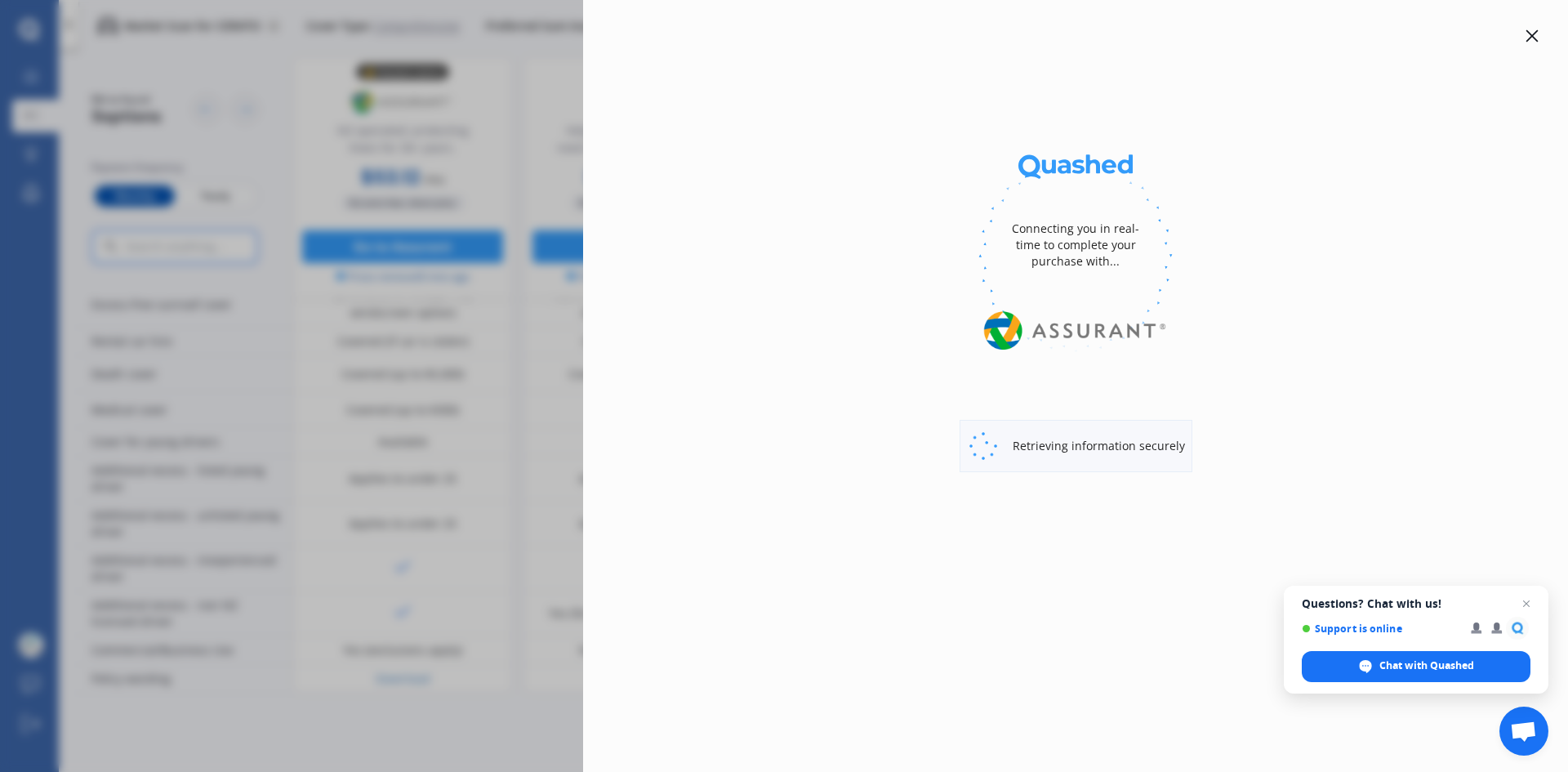
select select "Monthly"
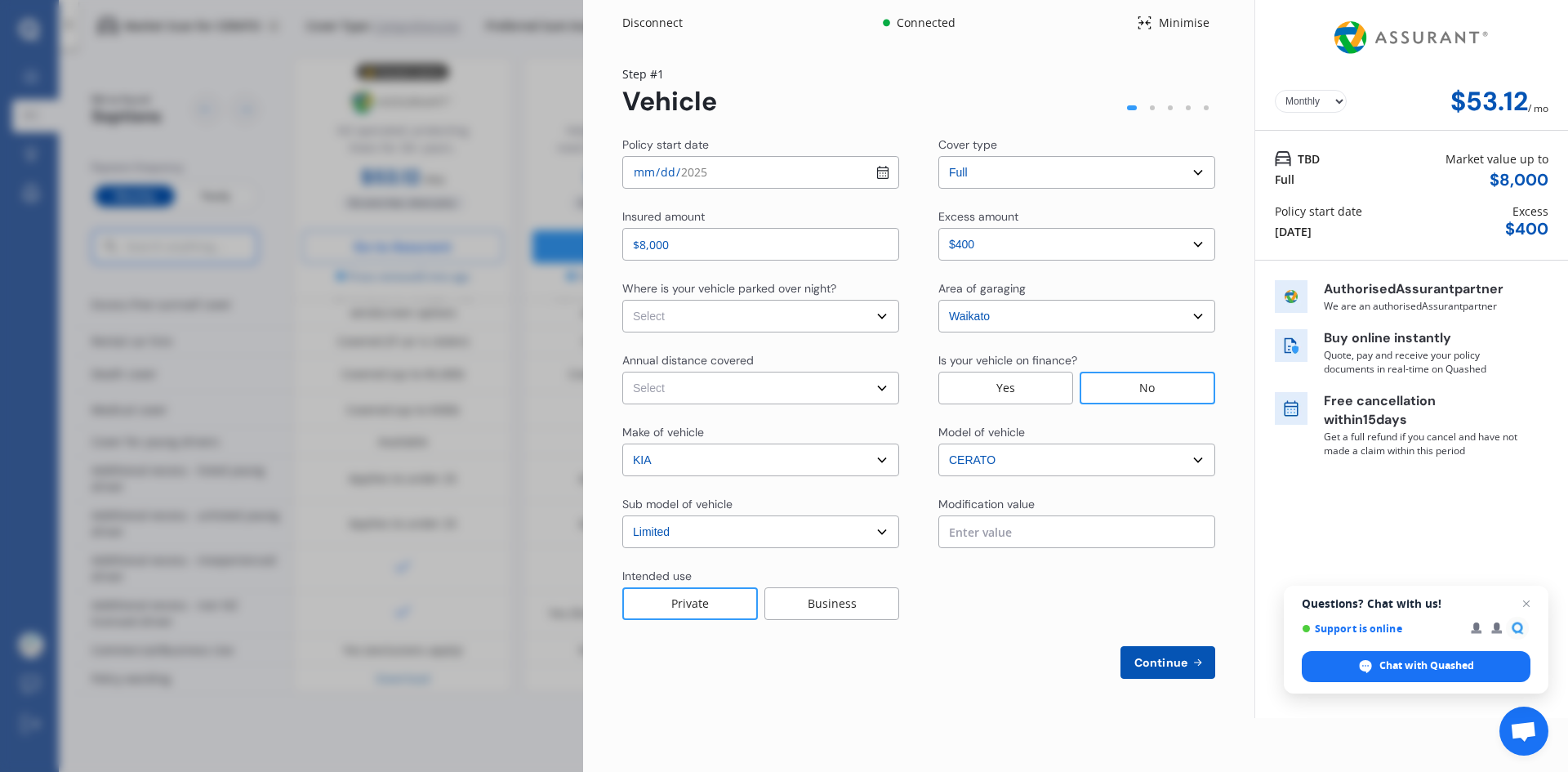
click at [737, 175] on input "2025-09-16" at bounding box center [760, 173] width 277 height 33
type input "2025-09-19"
click at [843, 321] on select "Select In a garage On own property On street or road" at bounding box center [760, 317] width 277 height 33
click at [788, 312] on select "Select In a garage On own property On street or road" at bounding box center [760, 317] width 277 height 33
click at [838, 390] on select "Select Low (less than 15,000km per year) Average (15,000-30,000km per year) Hig…" at bounding box center [760, 388] width 277 height 33
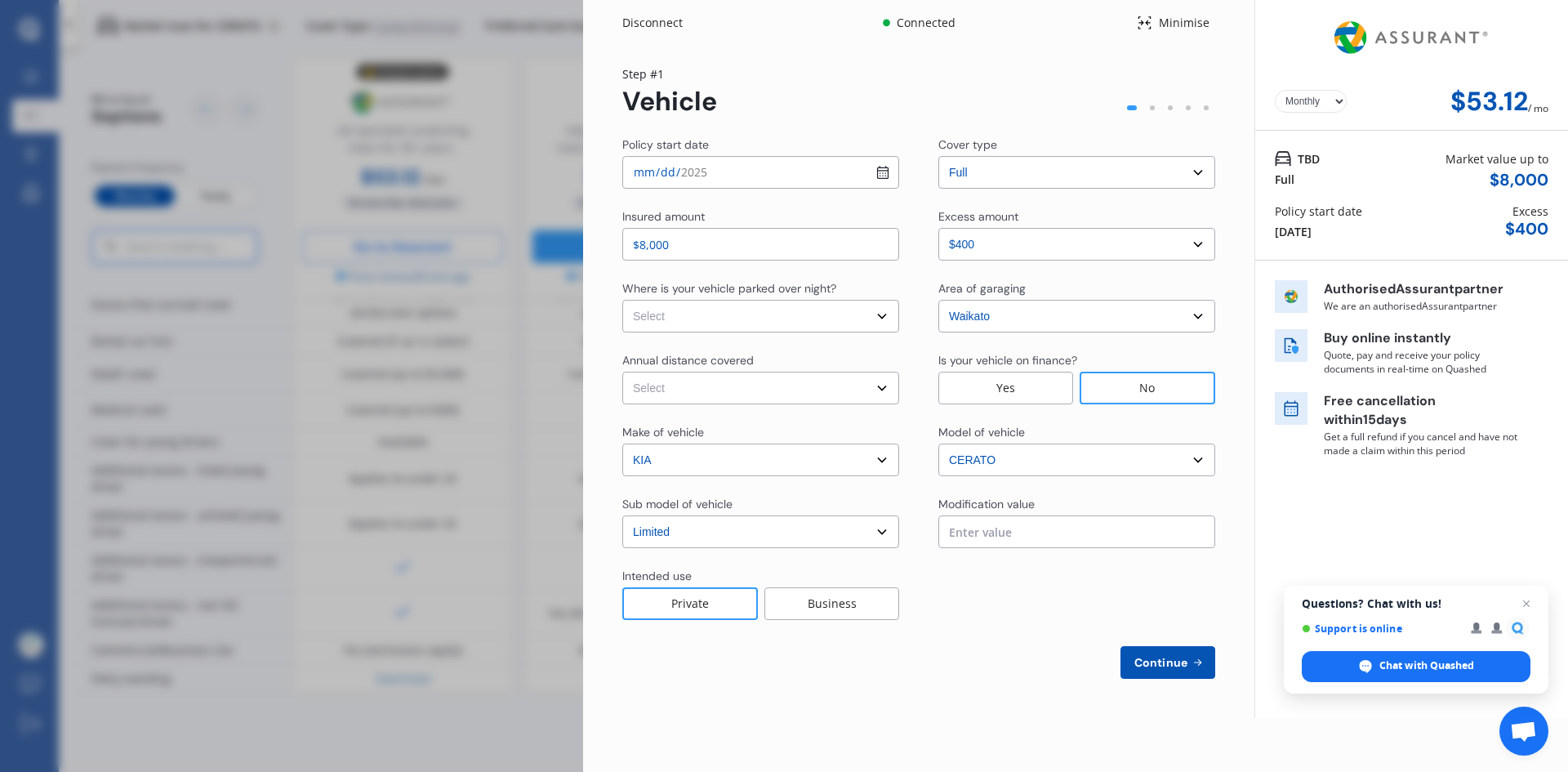
select select "20000"
click at [622, 372] on select "Select Low (less than 15,000km per year) Average (15,000-30,000km per year) Hig…" at bounding box center [760, 388] width 277 height 33
click at [795, 327] on select "Select In a garage On own property On street or road" at bounding box center [760, 317] width 277 height 33
select select "On own property"
click at [622, 300] on select "Select In a garage On own property On street or road" at bounding box center [760, 317] width 277 height 33
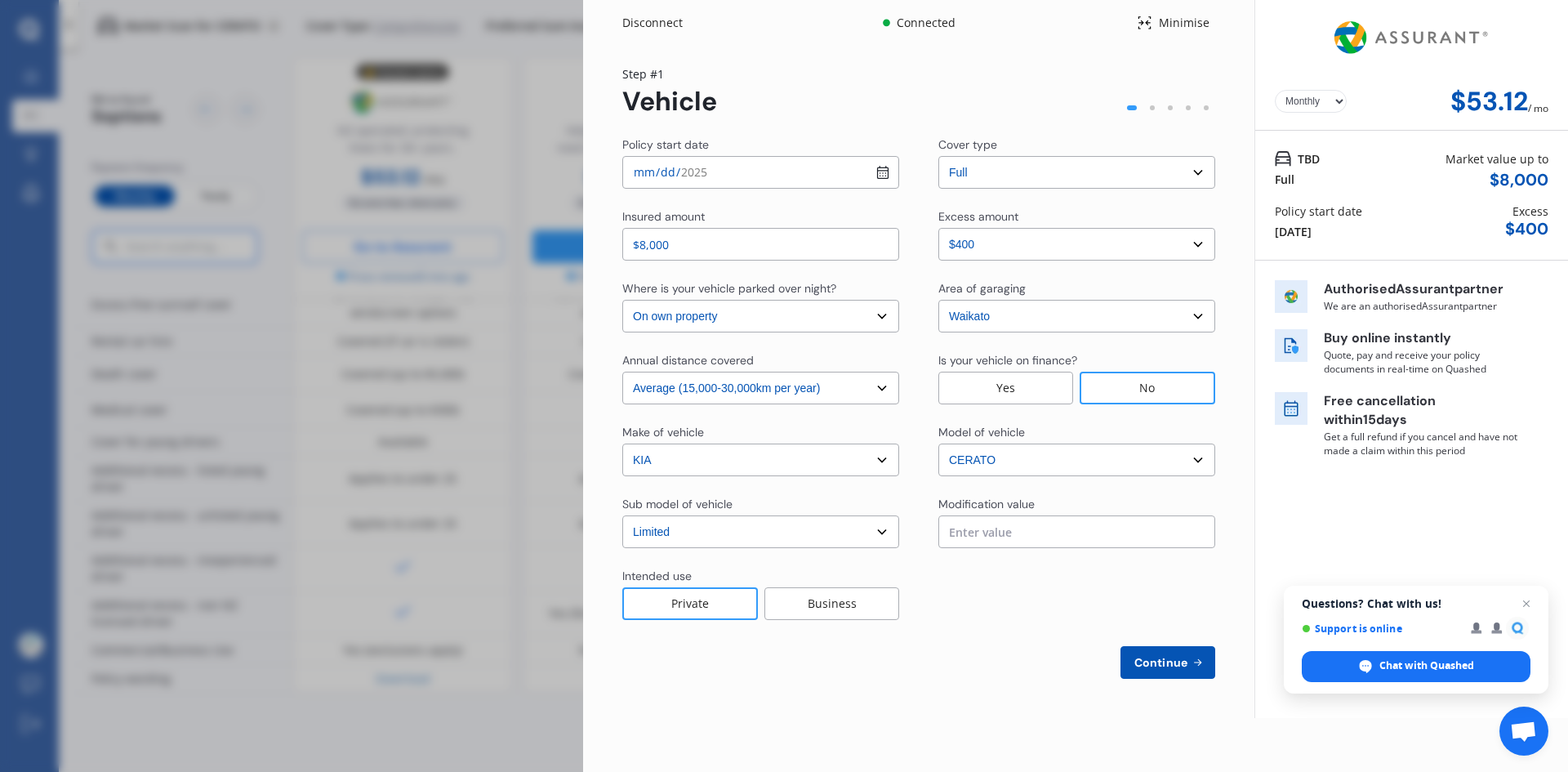
click at [1306, 93] on select "Yearly Monthly" at bounding box center [1310, 101] width 71 height 23
click at [1313, 96] on select "Yearly Monthly" at bounding box center [1310, 101] width 71 height 23
click at [1149, 665] on span "Continue" at bounding box center [1161, 663] width 60 height 14
select select "Miss"
select select "25"
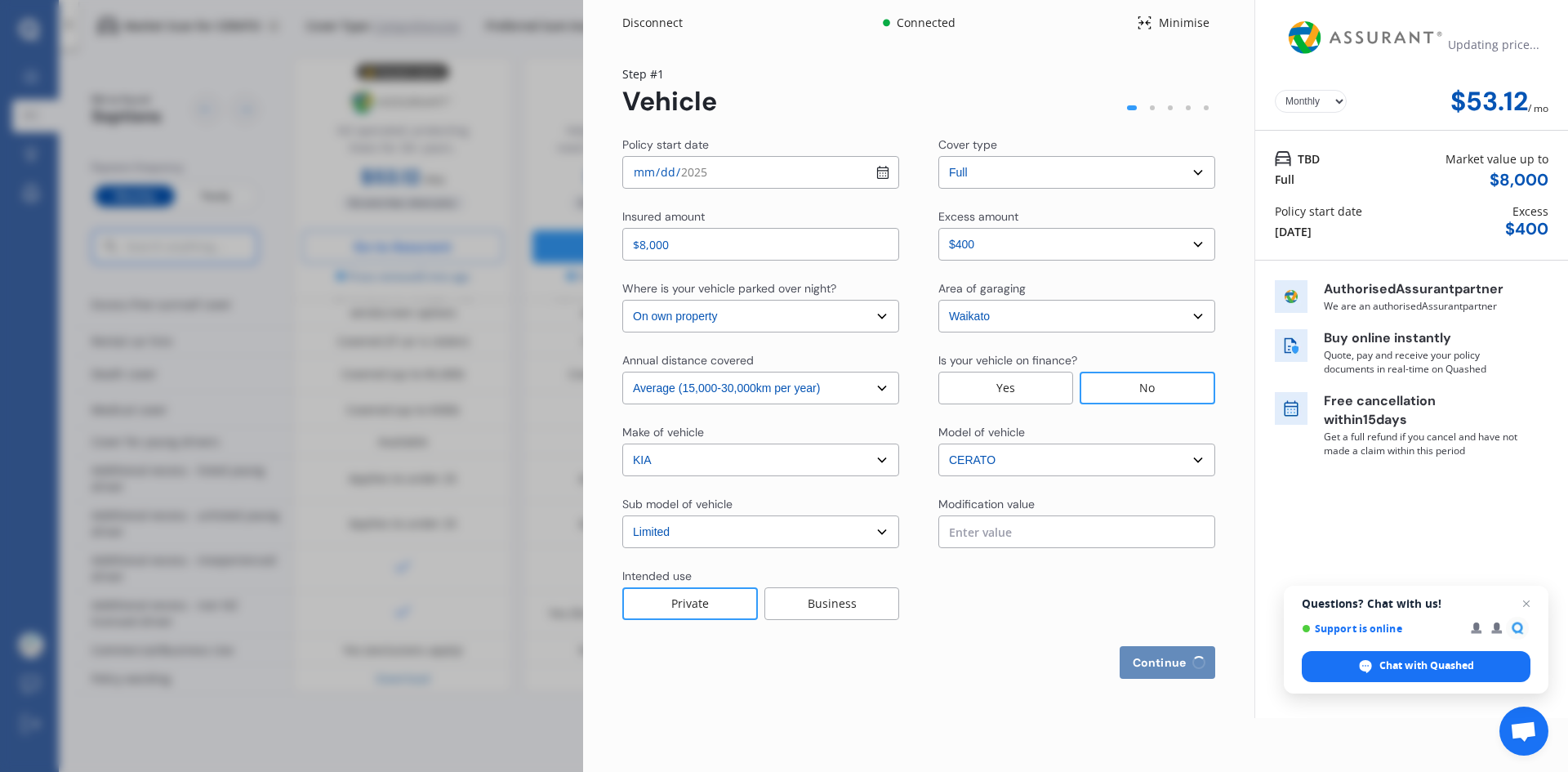
select select "12"
select select "1981"
select select "full"
select select "more than 4 years"
select select "New Zealand"
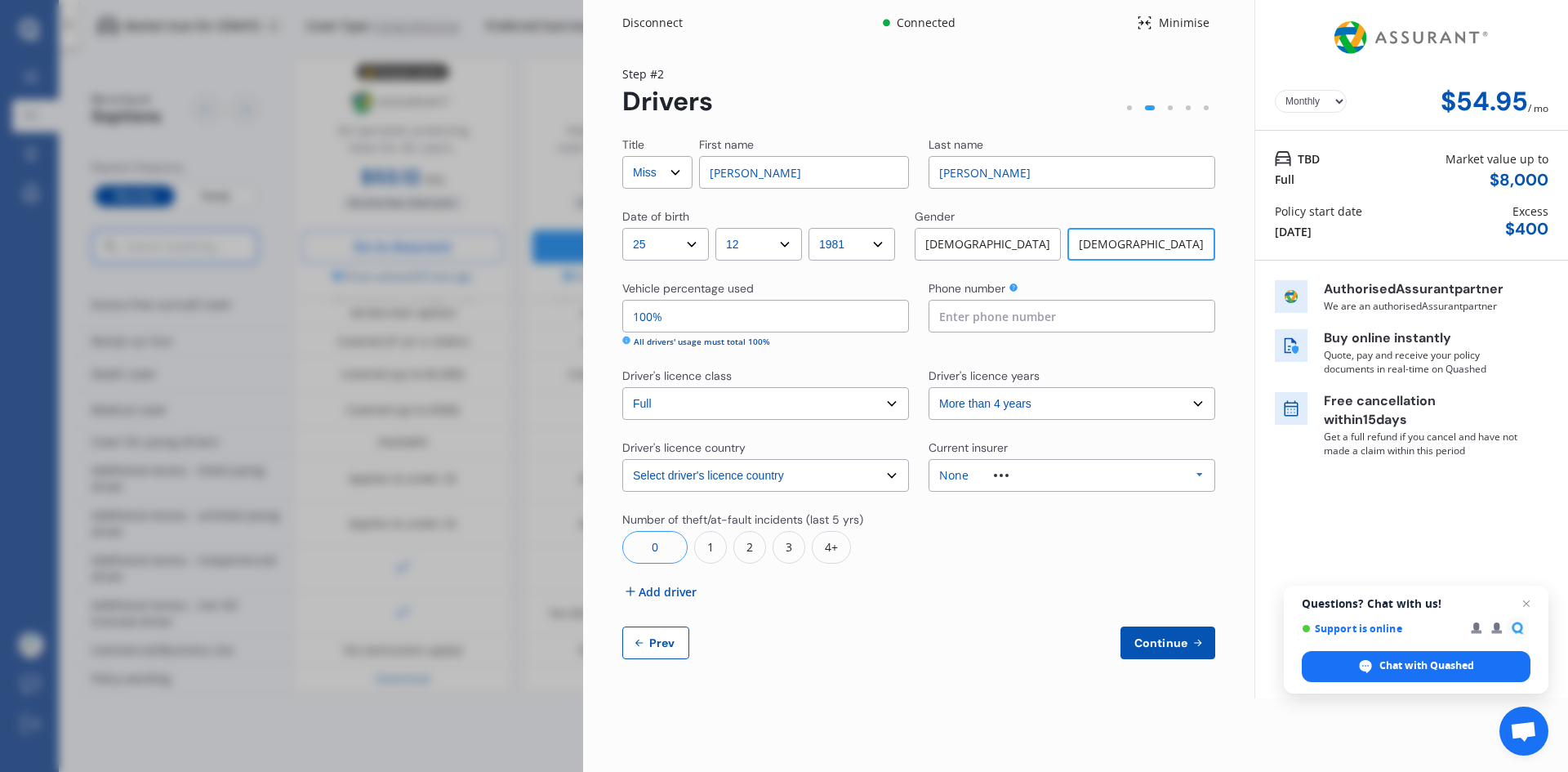
click at [646, 179] on select "Select Mr Mrs Miss Ms Dr" at bounding box center [657, 173] width 70 height 33
select select "Ms"
click at [622, 156] on select "Select Mr Mrs Miss Ms Dr" at bounding box center [657, 173] width 70 height 33
drag, startPoint x: 715, startPoint y: 188, endPoint x: 700, endPoint y: 189, distance: 15.0
click at [701, 191] on div "Title Select Mr Mrs Miss Ms Dr First name Pam Last name Harrison Date of birth …" at bounding box center [919, 398] width 592 height 523
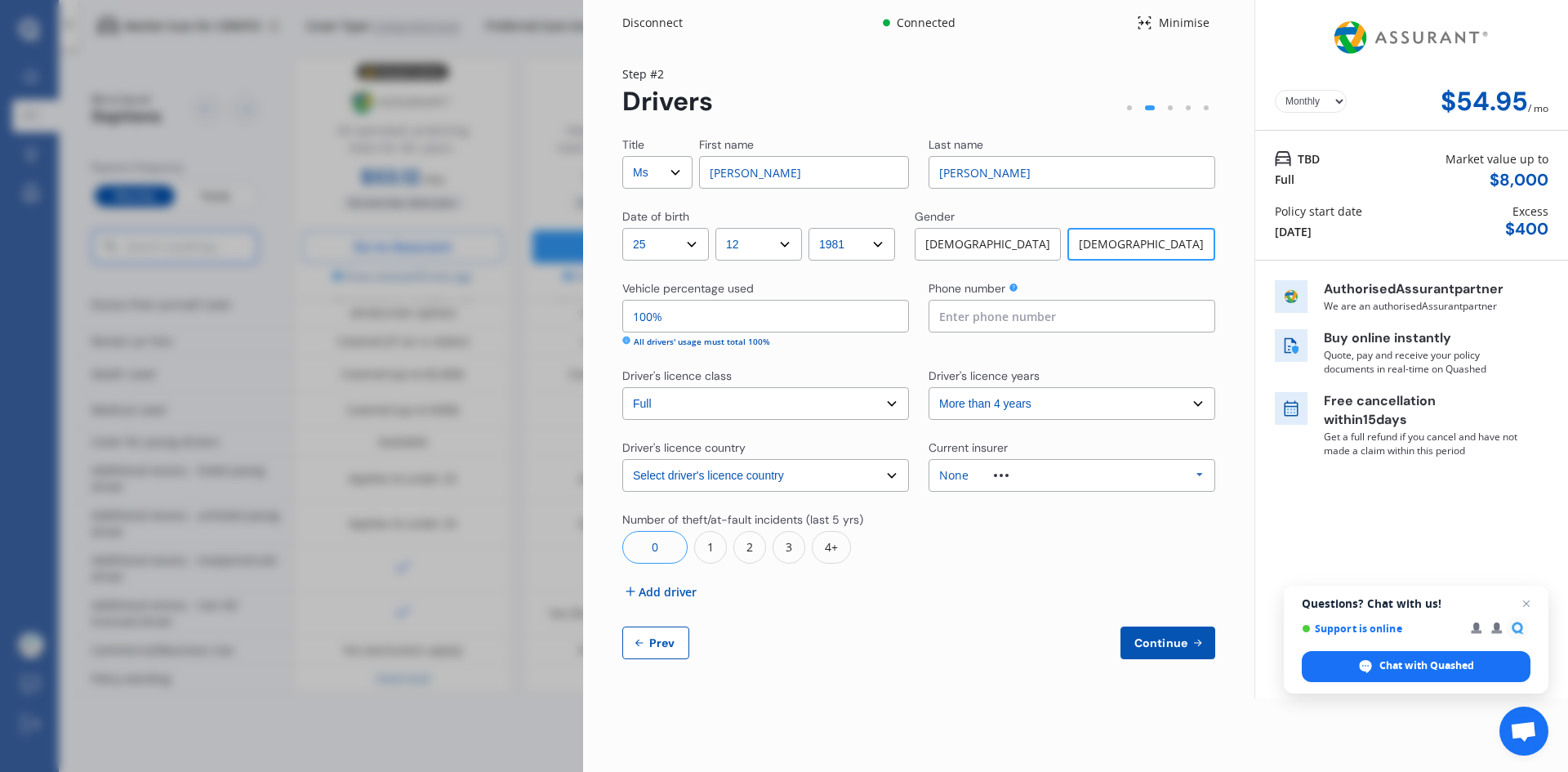
type input "Judith"
type input "Billingham"
click at [977, 319] on input at bounding box center [1071, 317] width 287 height 33
type input "0277262011"
click at [997, 396] on select "Select driver's licence years Less than 1 year 1-2 years 2-4 years More than 4 …" at bounding box center [1071, 403] width 287 height 33
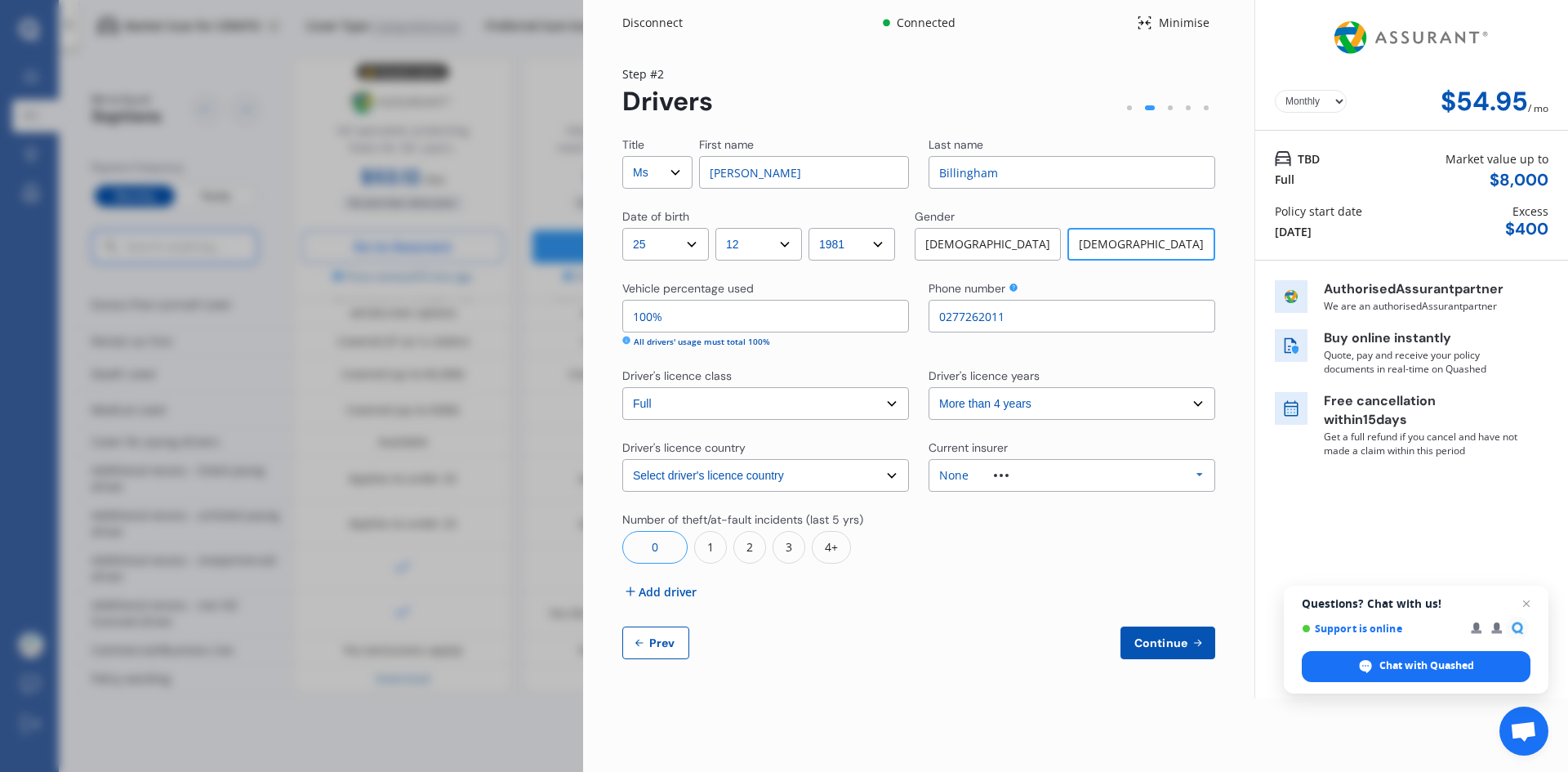
click at [997, 396] on select "Select driver's licence years Less than 1 year 1-2 years 2-4 years More than 4 …" at bounding box center [1071, 403] width 287 height 33
click at [1004, 465] on div "None Allianz AAI AMI IAG - NZI/State Lumley Vero Unknown Other Insurer None Pro…" at bounding box center [1071, 476] width 287 height 33
click at [1172, 637] on span "Continue" at bounding box center [1161, 643] width 60 height 14
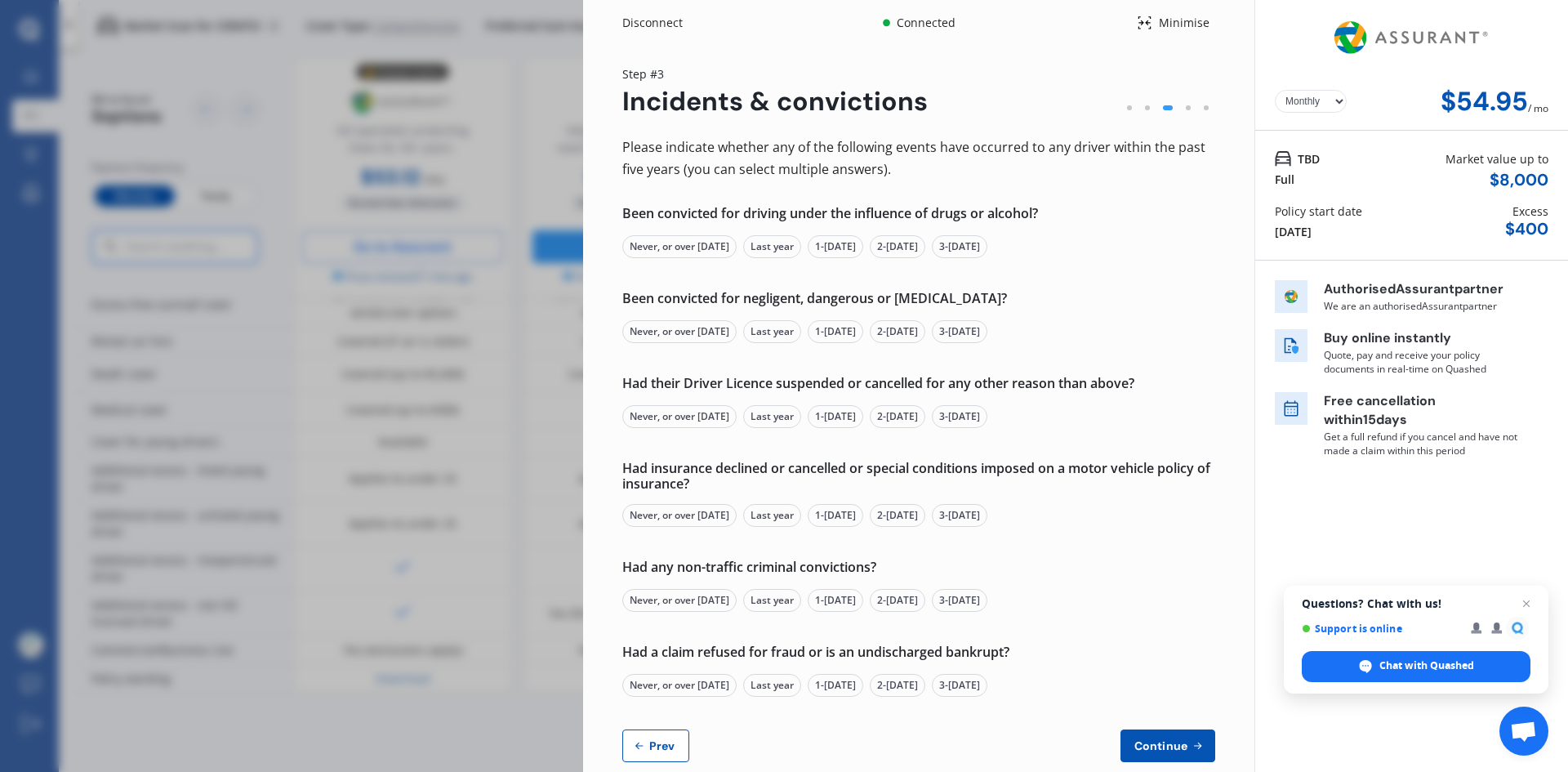
click at [704, 242] on div "Never, or over 5 yrs ago" at bounding box center [679, 247] width 114 height 23
click at [689, 334] on div "Never, or over 5 yrs ago" at bounding box center [679, 332] width 114 height 23
click at [693, 404] on div "Had their Driver Licence suspended or cancelled for any other reason than above…" at bounding box center [919, 401] width 592 height 52
click at [683, 518] on div "Never, or over 5 yrs ago" at bounding box center [679, 515] width 114 height 23
click at [682, 414] on div "Never, or over 5 yrs ago" at bounding box center [679, 417] width 114 height 23
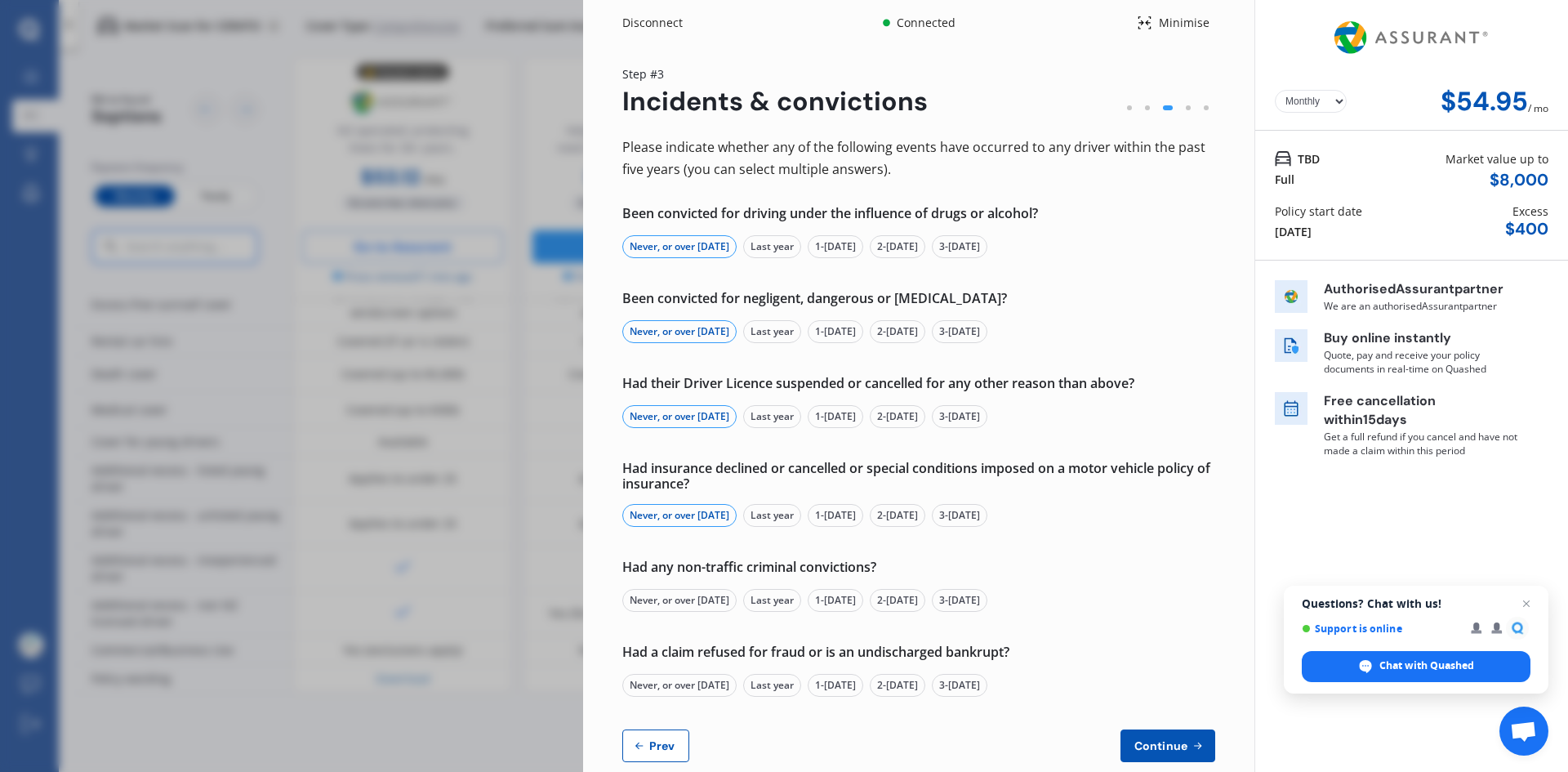
click at [700, 600] on div "Never, or over 5 yrs ago" at bounding box center [679, 600] width 114 height 23
click at [692, 689] on div "Never, or over 5 yrs ago" at bounding box center [679, 685] width 114 height 23
click at [1153, 751] on span "Continue" at bounding box center [1161, 746] width 60 height 14
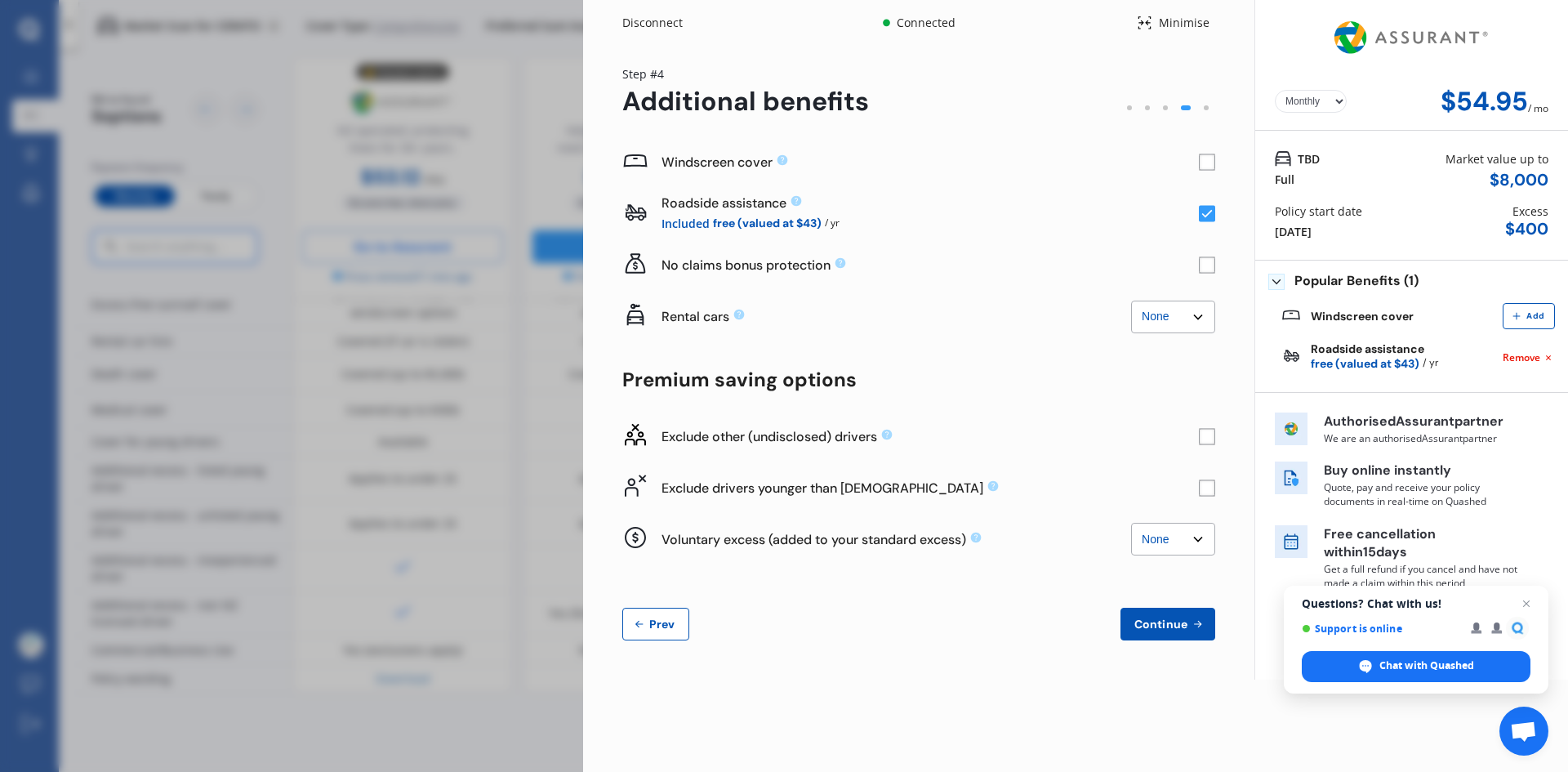
click at [1165, 317] on select "None $2,500 $5,000" at bounding box center [1172, 317] width 84 height 33
click at [1161, 316] on select "None $2,500 $5,000" at bounding box center [1172, 317] width 84 height 33
click at [1131, 300] on select "None $2,500 $5,000" at bounding box center [1172, 317] width 84 height 33
click at [1168, 301] on select "None $2,500 $5,000" at bounding box center [1172, 317] width 84 height 33
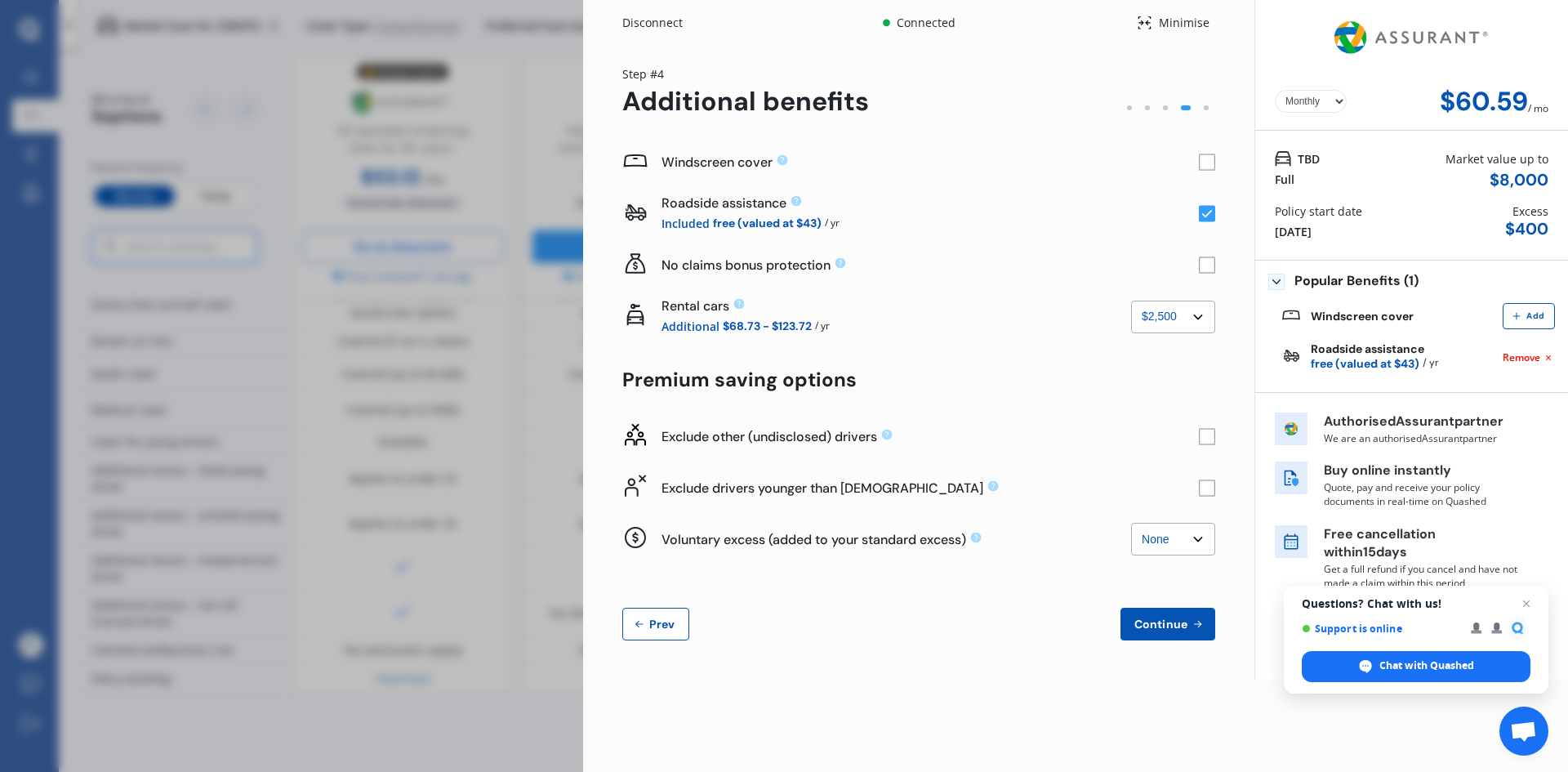
select select "0"
click at [1131, 300] on select "None $2,500 $5,000" at bounding box center [1172, 317] width 84 height 33
click at [1201, 158] on rect at bounding box center [1207, 162] width 16 height 16
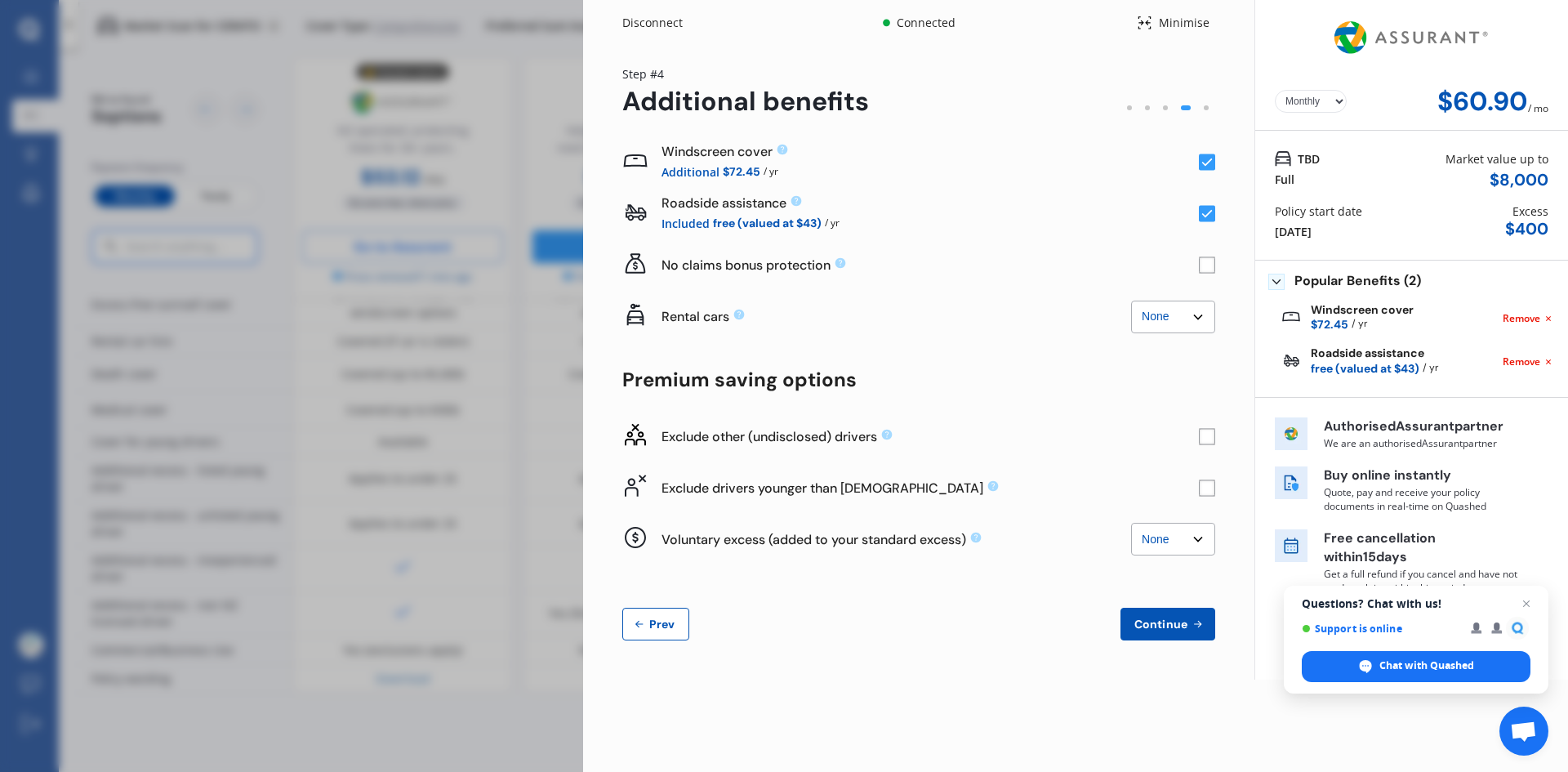
click at [1202, 160] on rect at bounding box center [1207, 162] width 16 height 16
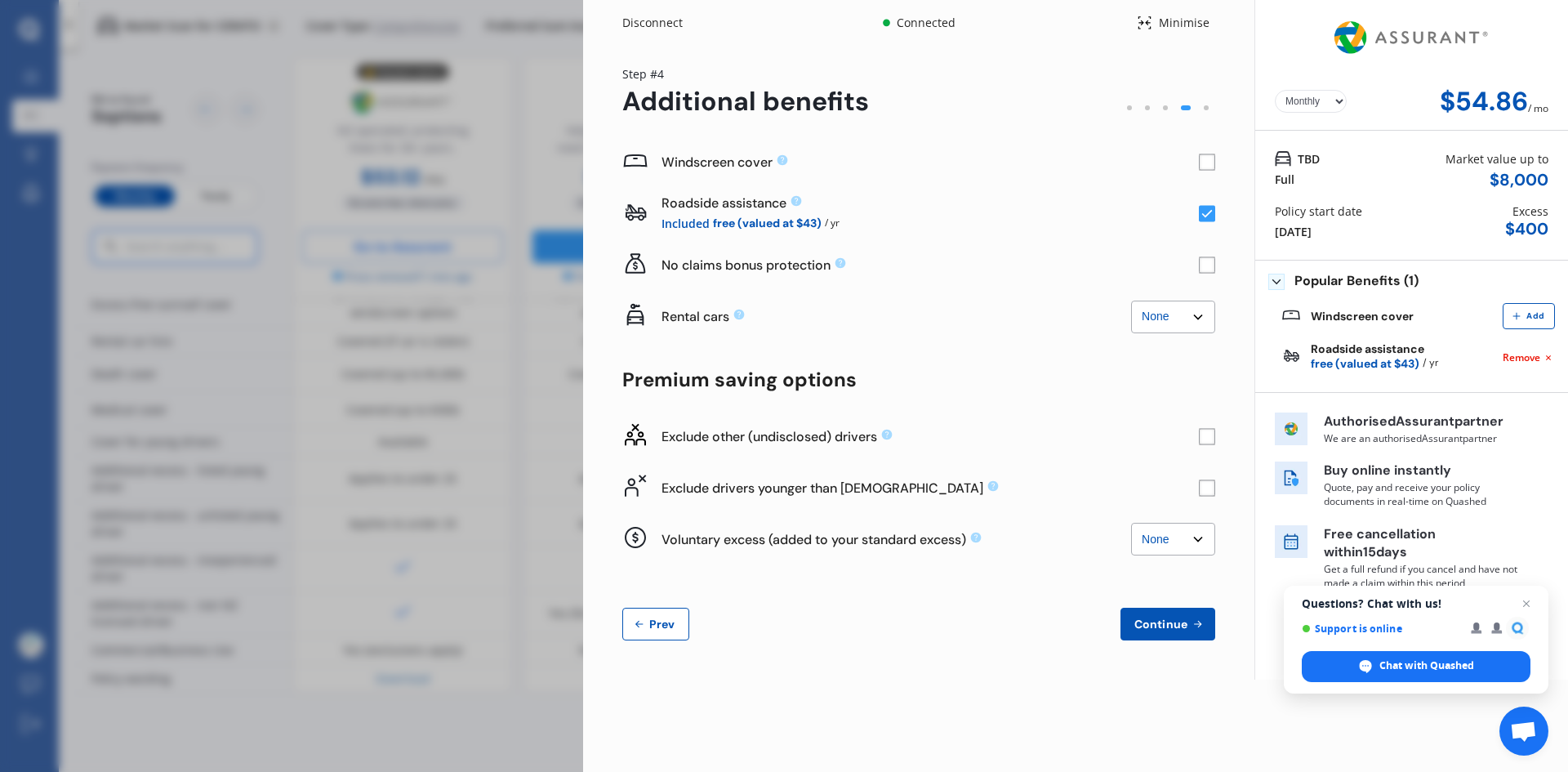
click at [1207, 487] on rect at bounding box center [1207, 487] width 16 height 16
click at [1191, 537] on select "None $500 $1,000" at bounding box center [1172, 539] width 84 height 33
click at [1189, 540] on select "None $500 $1,000" at bounding box center [1172, 539] width 84 height 33
click at [1201, 435] on rect at bounding box center [1207, 436] width 16 height 16
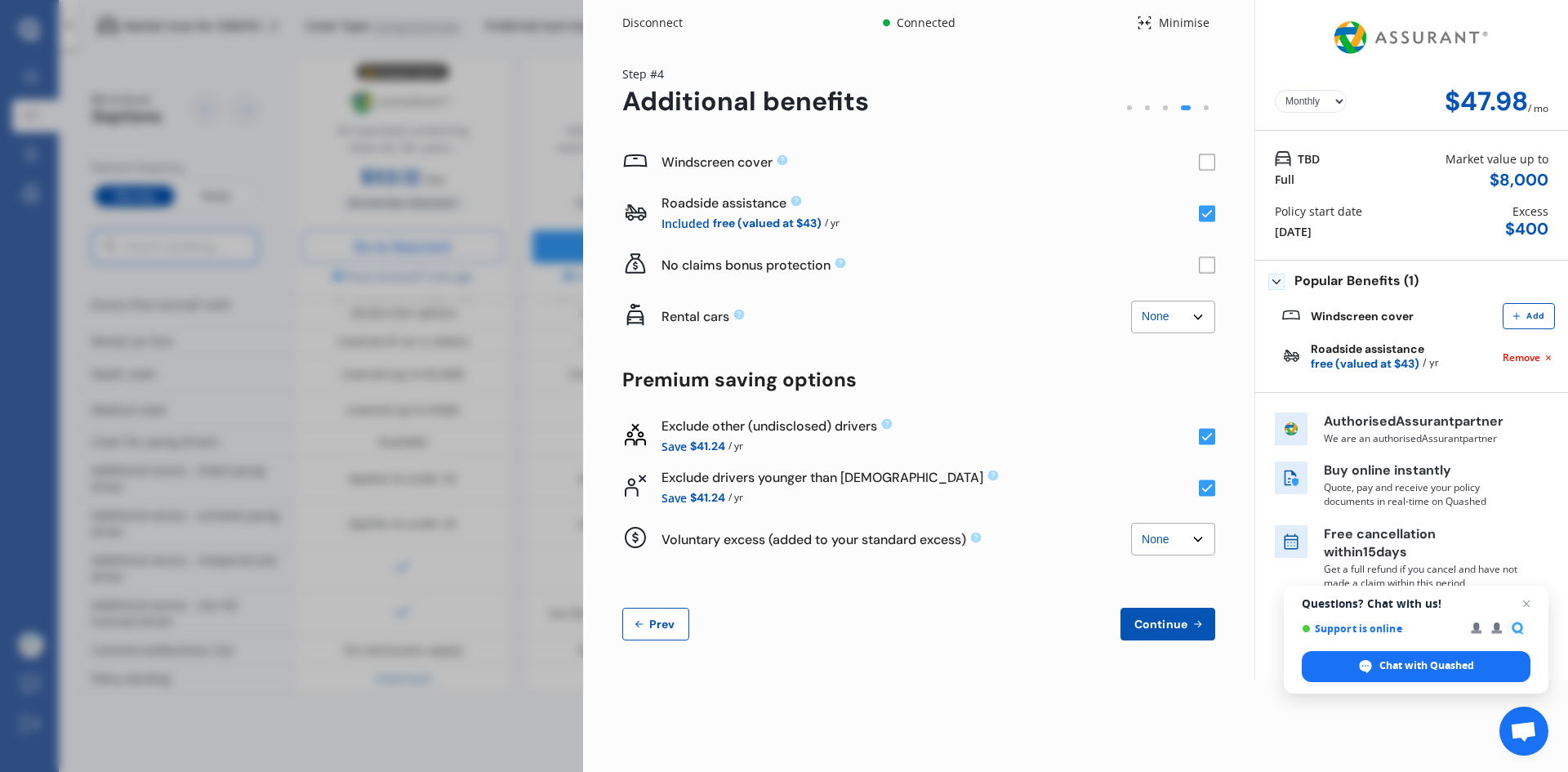
click at [1201, 435] on rect at bounding box center [1207, 436] width 16 height 16
click at [1164, 625] on span "Continue" at bounding box center [1161, 624] width 60 height 14
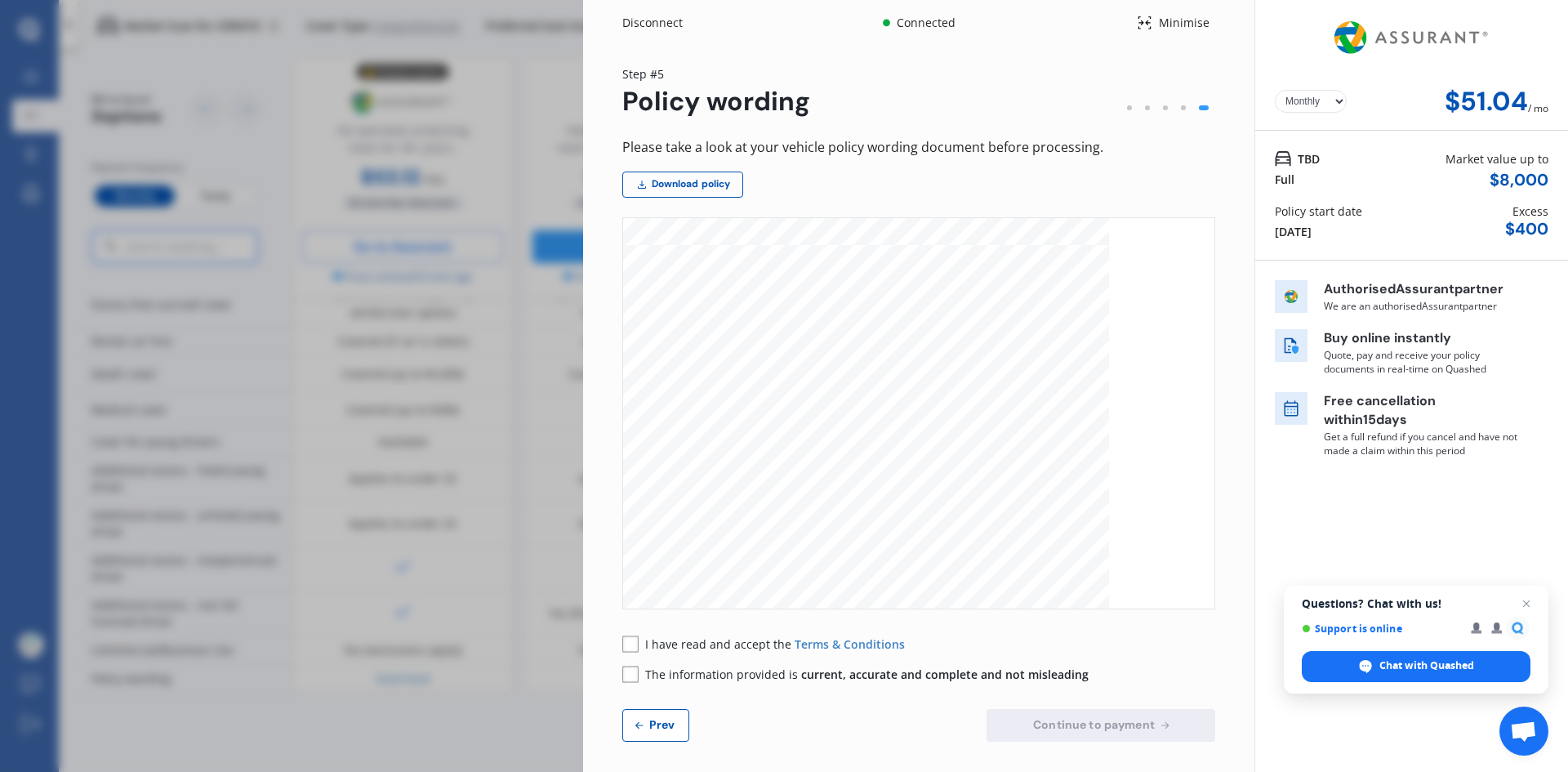
scroll to position [3431, 0]
click at [668, 722] on span "Prev" at bounding box center [663, 725] width 33 height 14
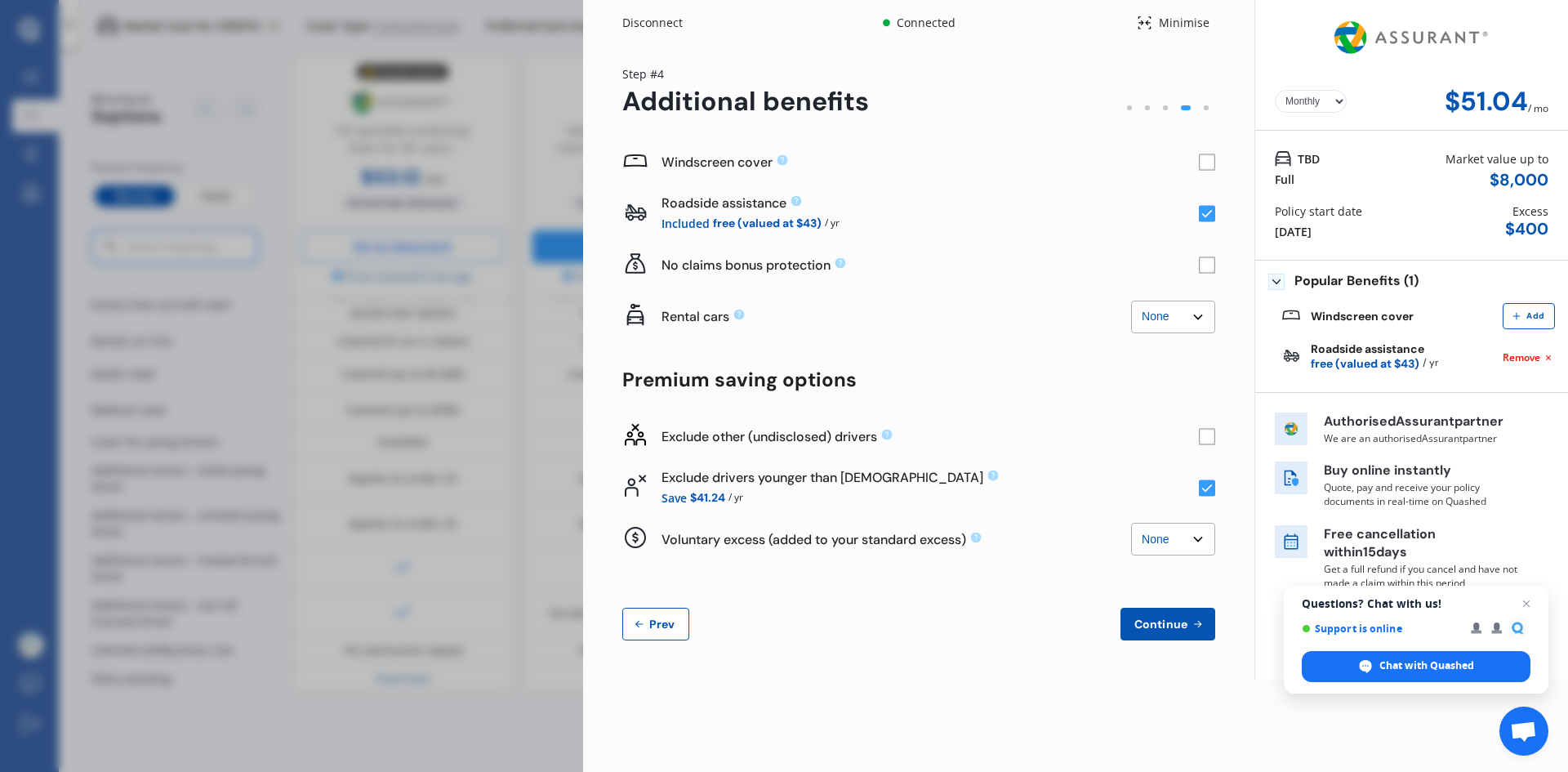
click at [1205, 436] on rect at bounding box center [1207, 436] width 16 height 16
click at [1208, 214] on icon at bounding box center [1207, 214] width 11 height 8
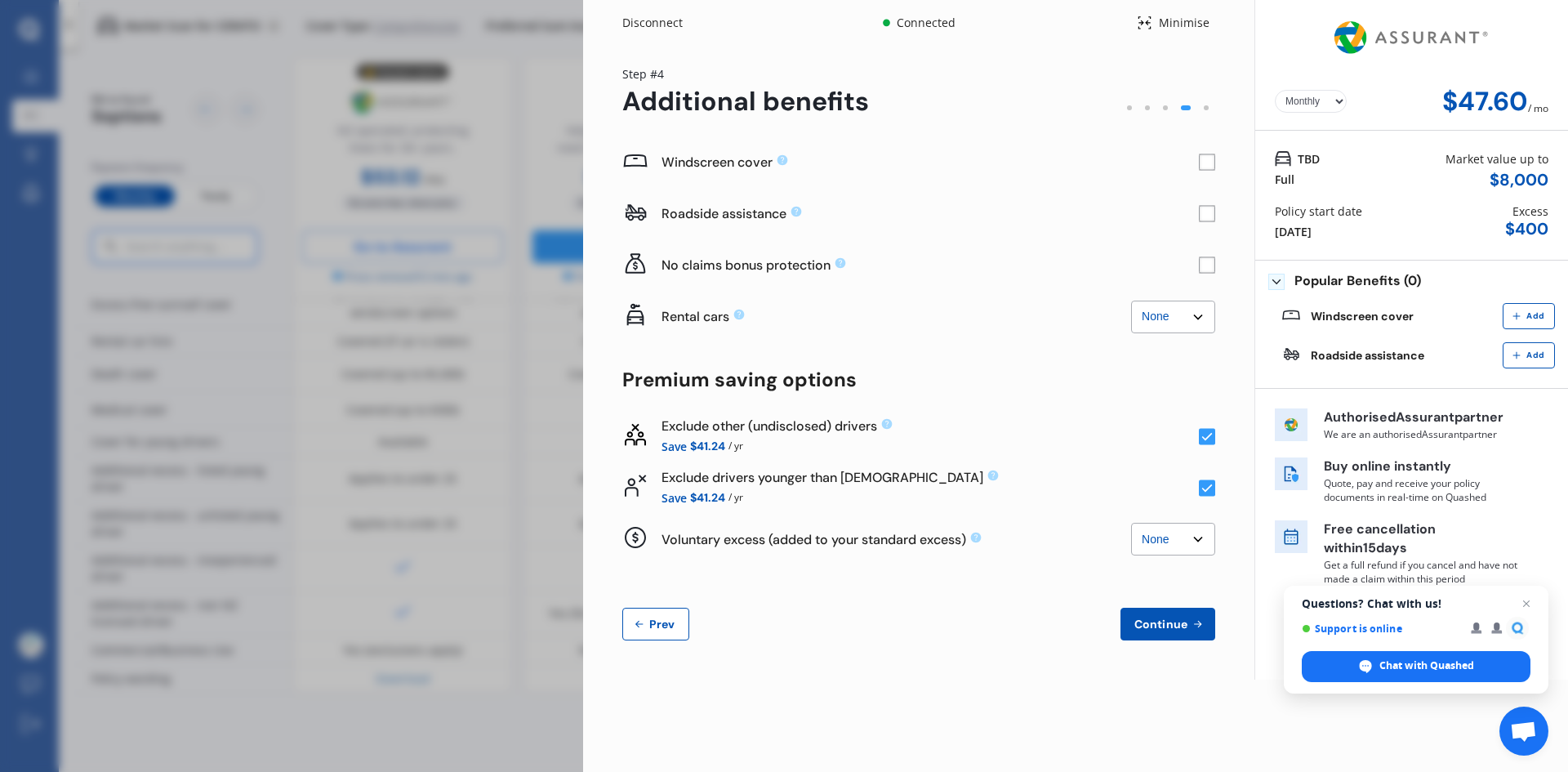
click at [1208, 214] on rect at bounding box center [1207, 213] width 16 height 16
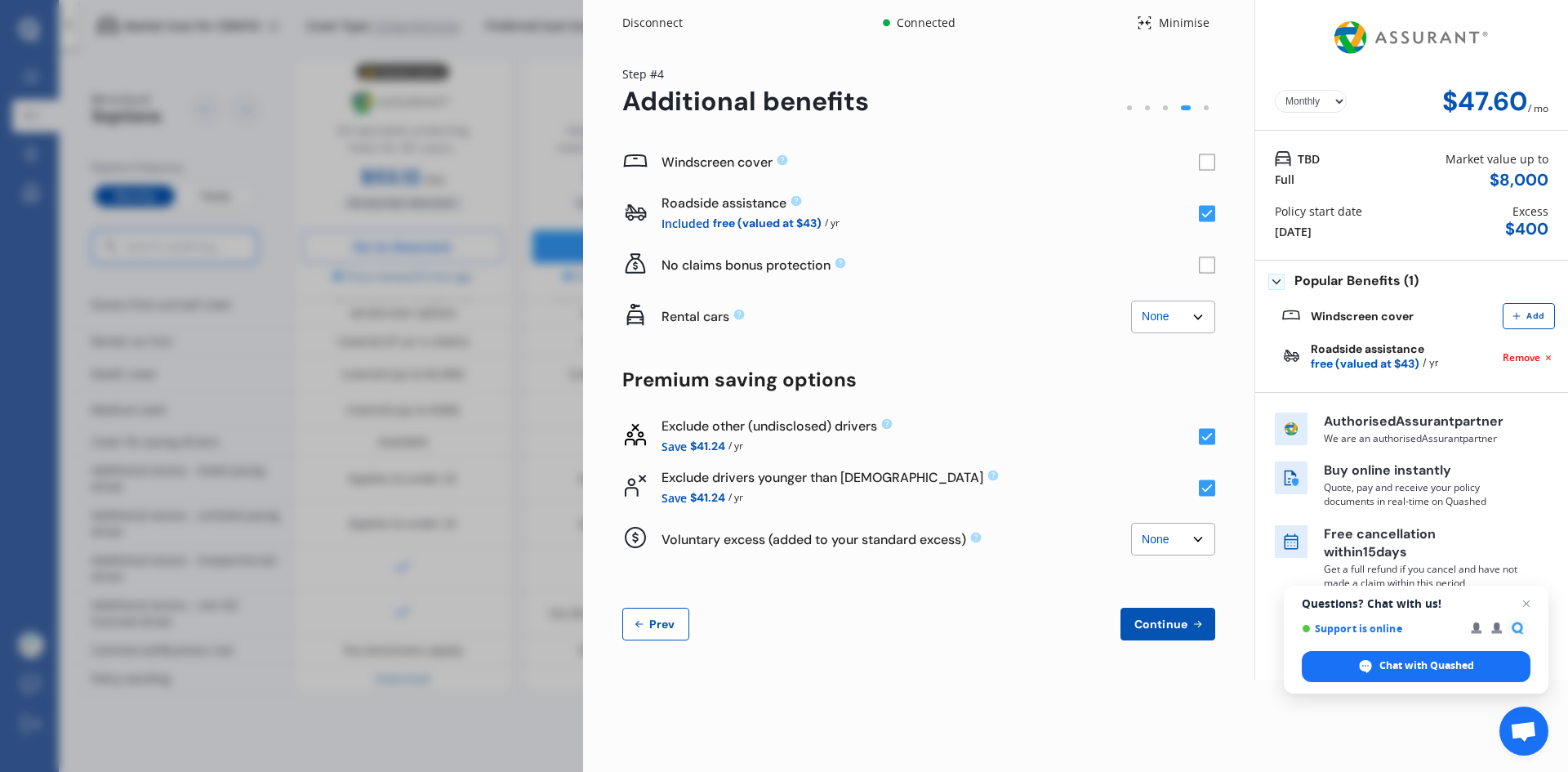
click at [1211, 263] on rect at bounding box center [1207, 265] width 16 height 16
click at [1211, 263] on icon at bounding box center [1207, 265] width 11 height 8
click at [1182, 538] on select "None $500 $1,000" at bounding box center [1172, 539] width 84 height 33
click at [1131, 523] on select "None $500 $1,000" at bounding box center [1172, 539] width 84 height 33
click at [1176, 535] on select "None $500 $1,000" at bounding box center [1172, 539] width 84 height 33
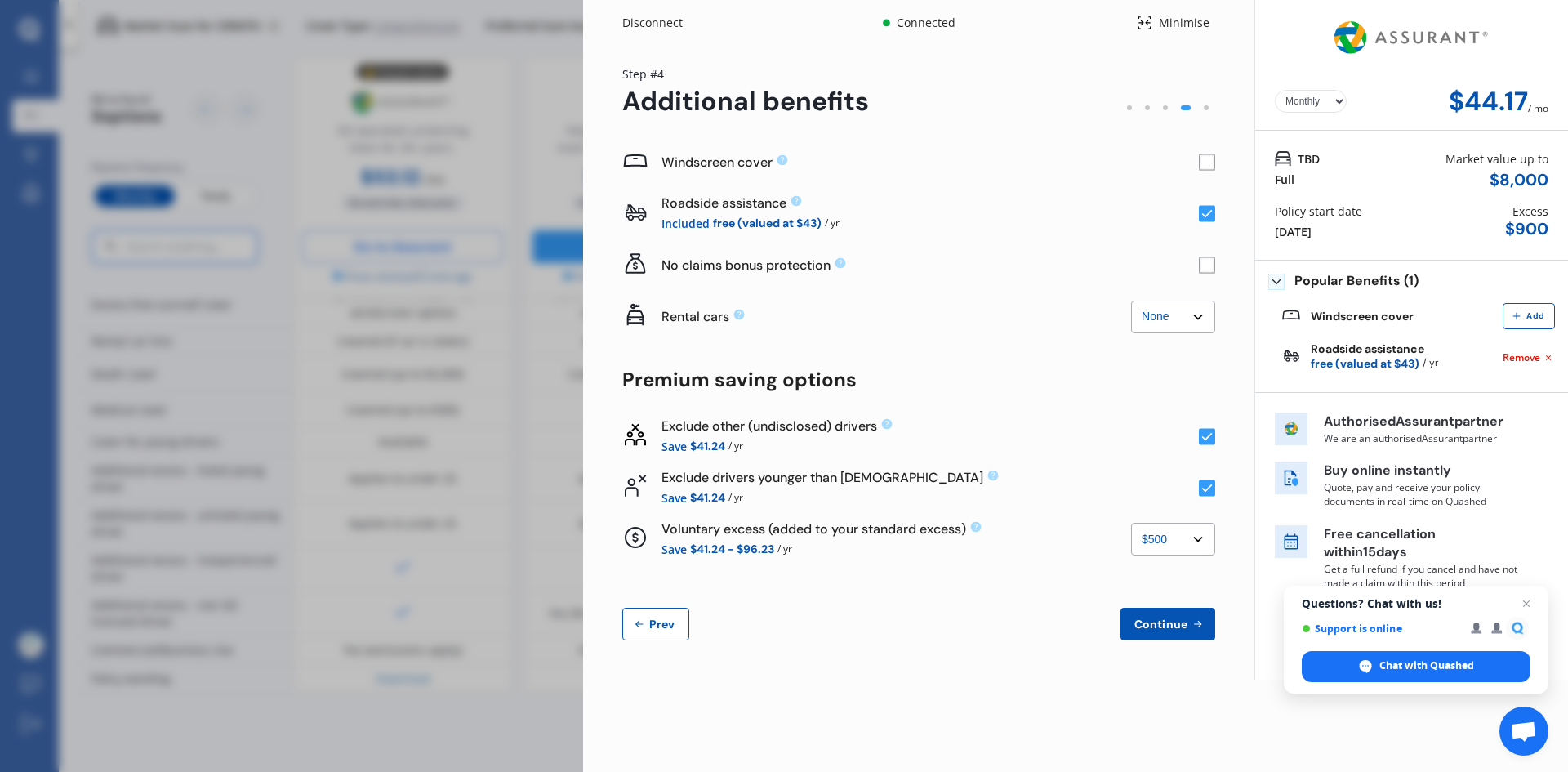
select select "0"
click at [1131, 523] on select "None $500 $1,000" at bounding box center [1172, 539] width 84 height 33
click at [1210, 431] on rect at bounding box center [1207, 436] width 16 height 16
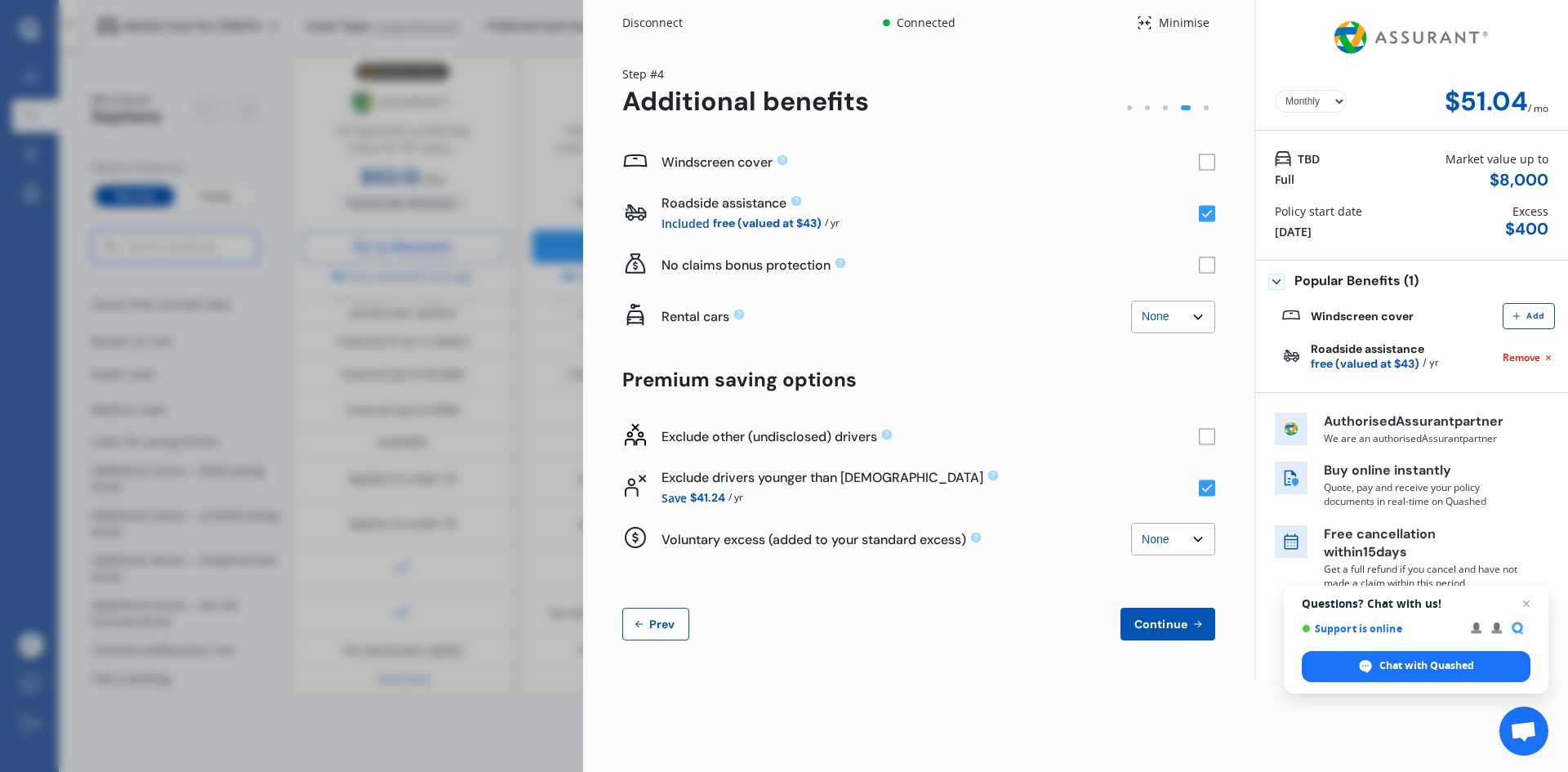
click at [1152, 633] on button "Continue" at bounding box center [1168, 624] width 95 height 33
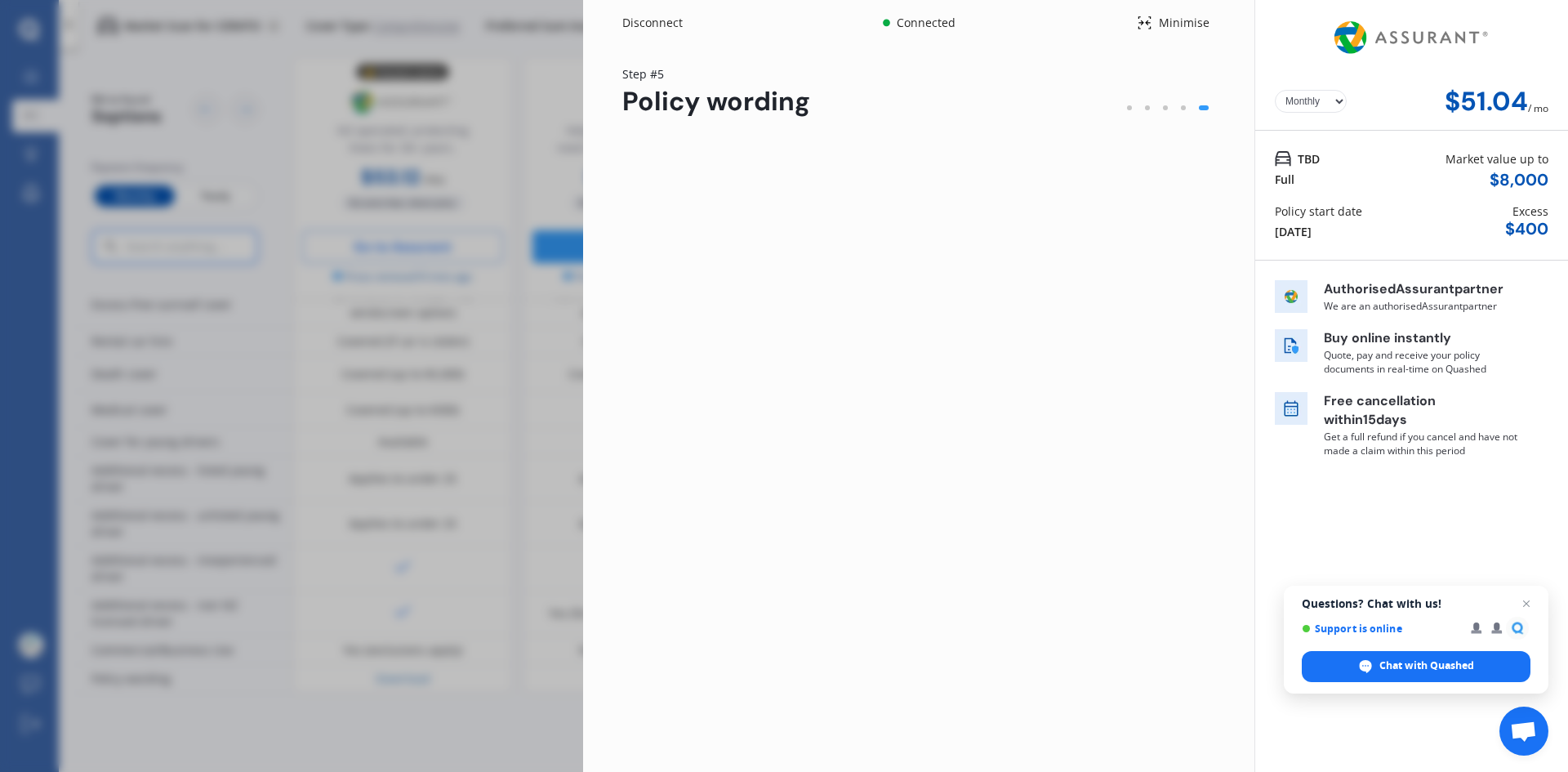
click at [666, 627] on div "Please take a look at your vehicle policy wording document before processing. D…" at bounding box center [919, 438] width 592 height 605
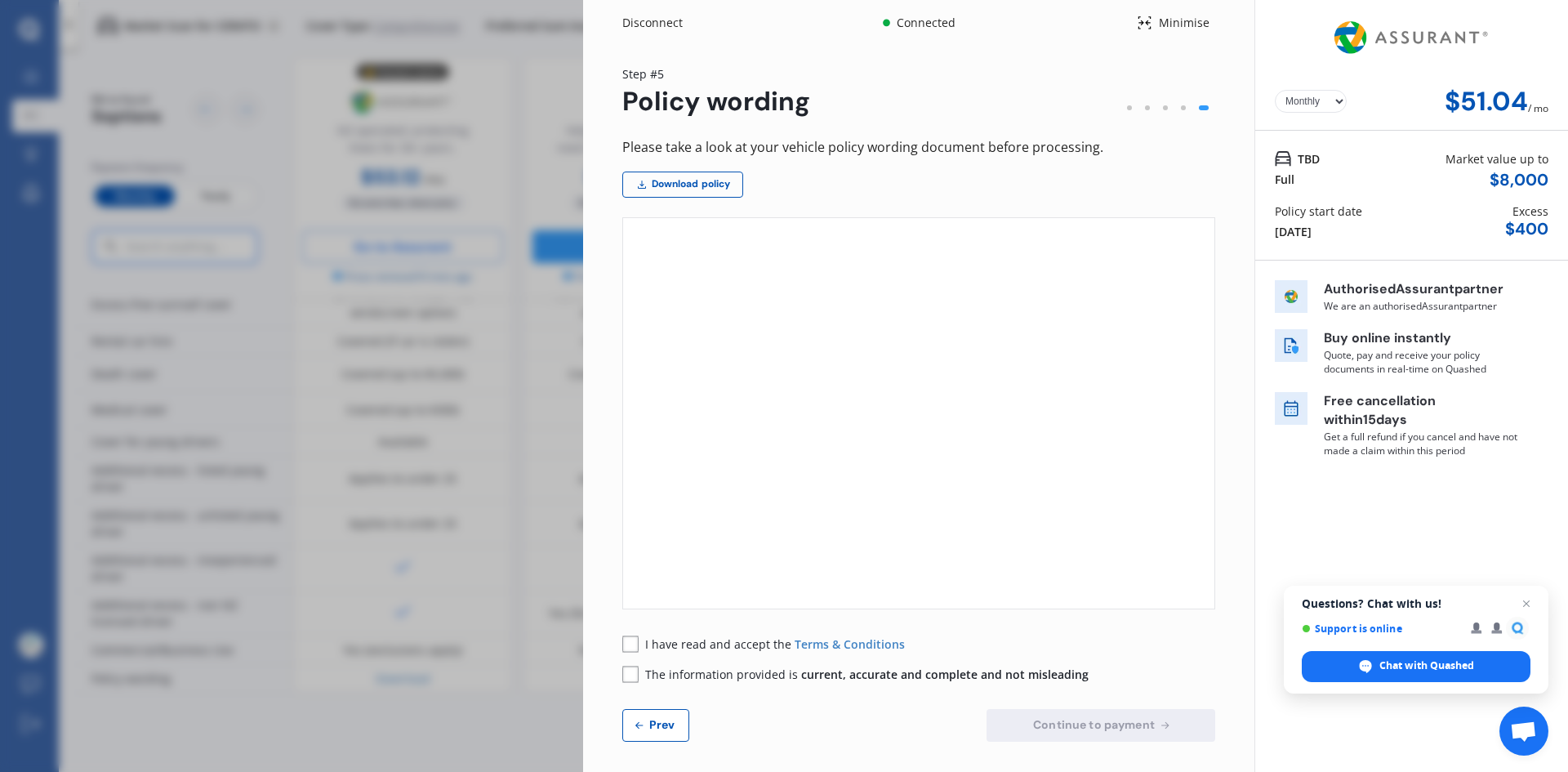
click at [645, 705] on div "Please take a look at your vehicle policy wording document before processing. D…" at bounding box center [919, 438] width 592 height 605
click at [663, 727] on span "Prev" at bounding box center [663, 725] width 33 height 14
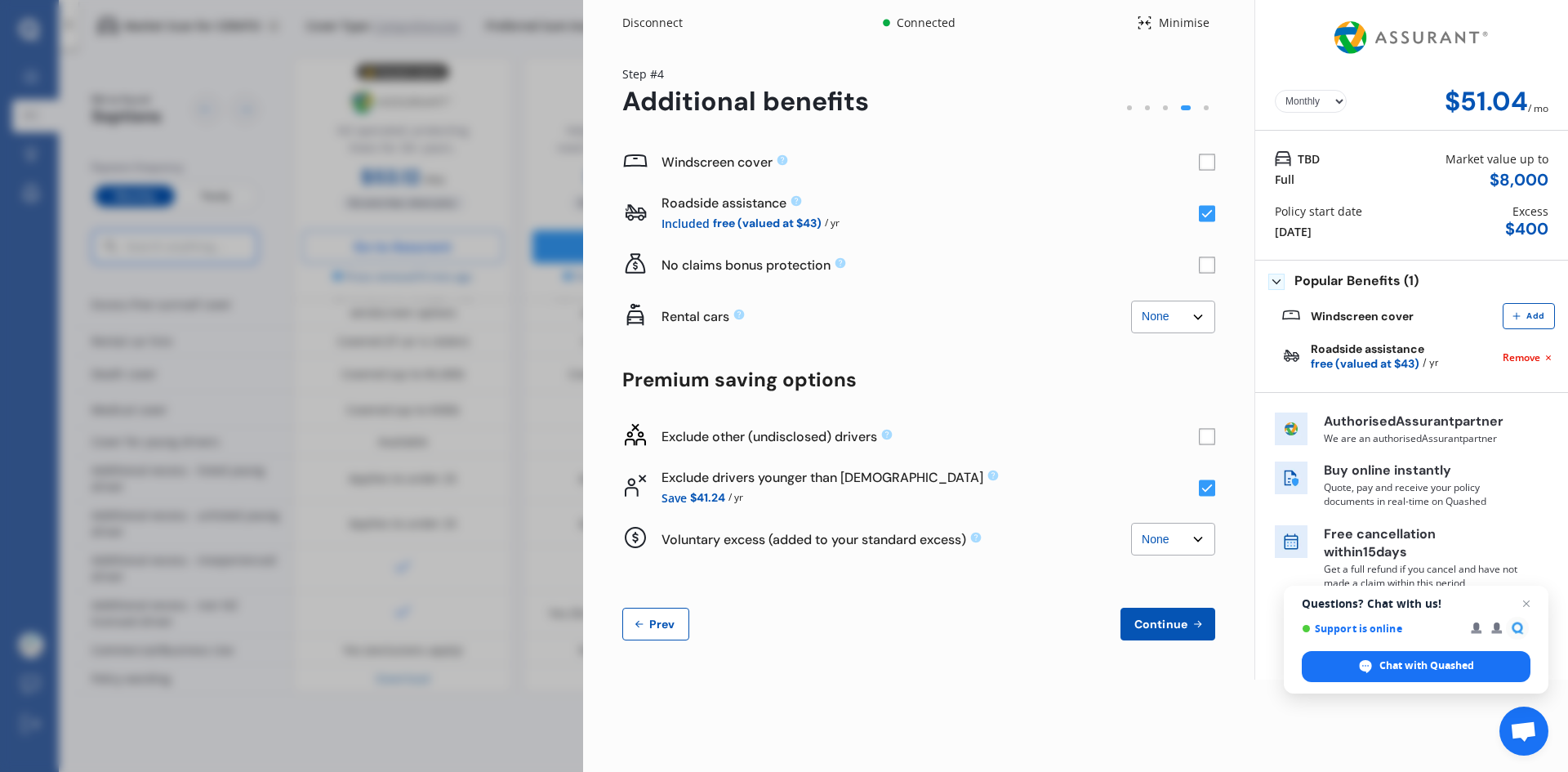
click at [1210, 444] on rect at bounding box center [1207, 436] width 15 height 15
click at [1172, 628] on span "Continue" at bounding box center [1161, 624] width 60 height 14
